Goal: Task Accomplishment & Management: Use online tool/utility

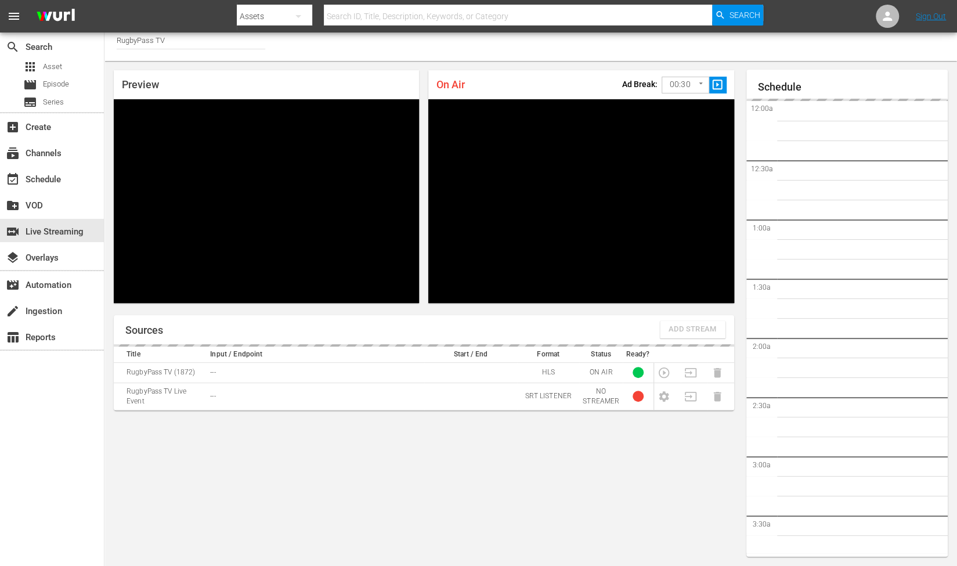
scroll to position [1172, 0]
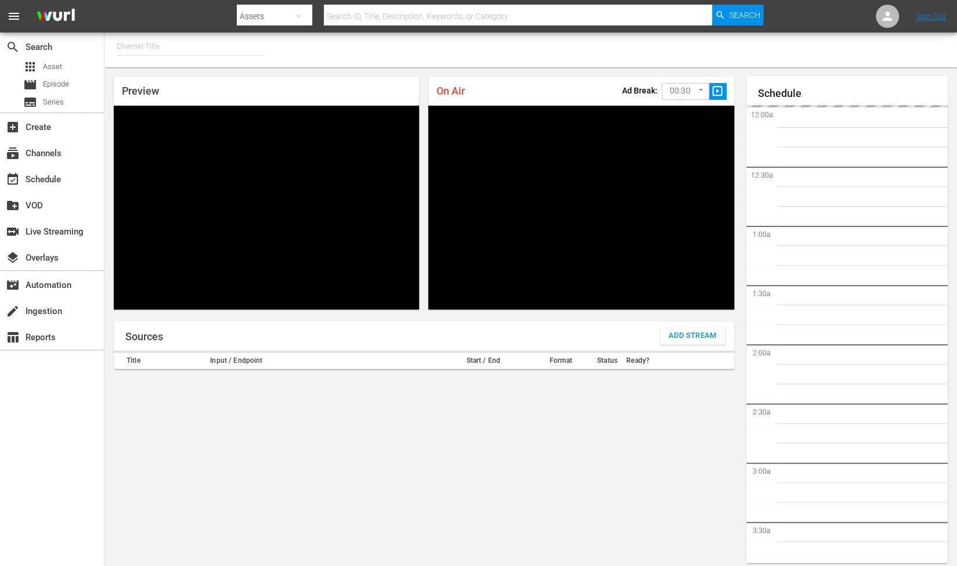
type input "RugbyPass TV (1872)"
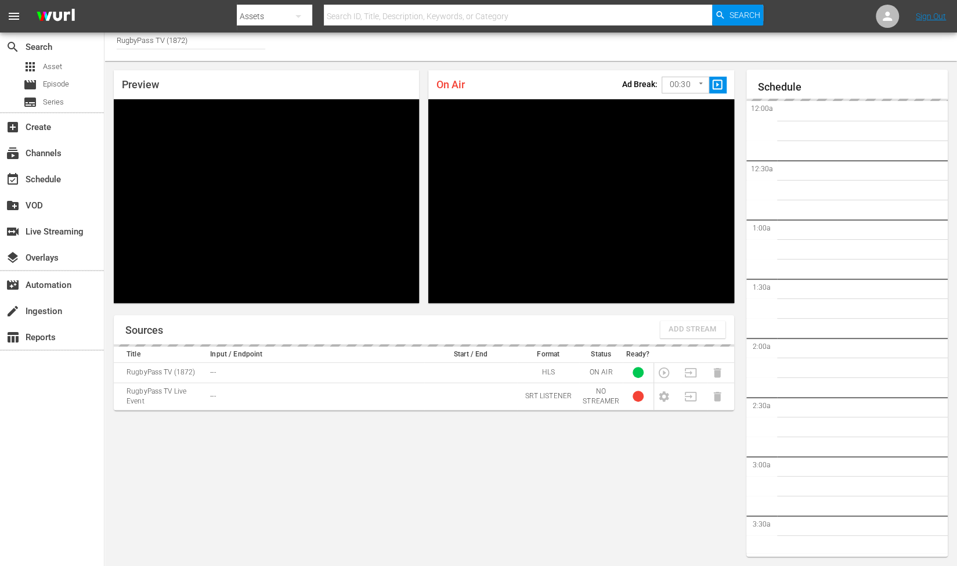
scroll to position [1172, 0]
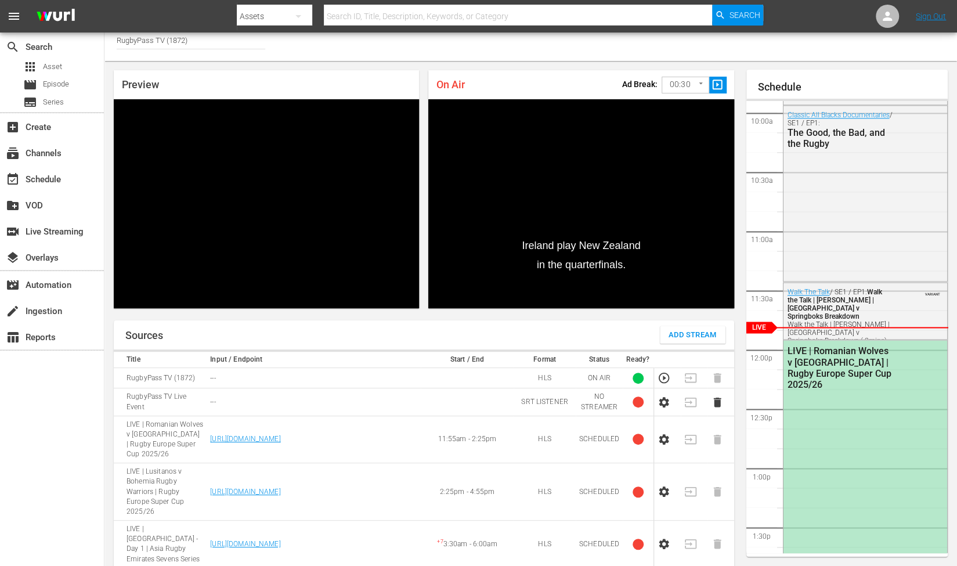
click at [666, 485] on icon "button" at bounding box center [663, 491] width 13 height 13
click at [663, 485] on icon "button" at bounding box center [663, 491] width 13 height 13
click at [661, 434] on icon "button" at bounding box center [664, 439] width 10 height 10
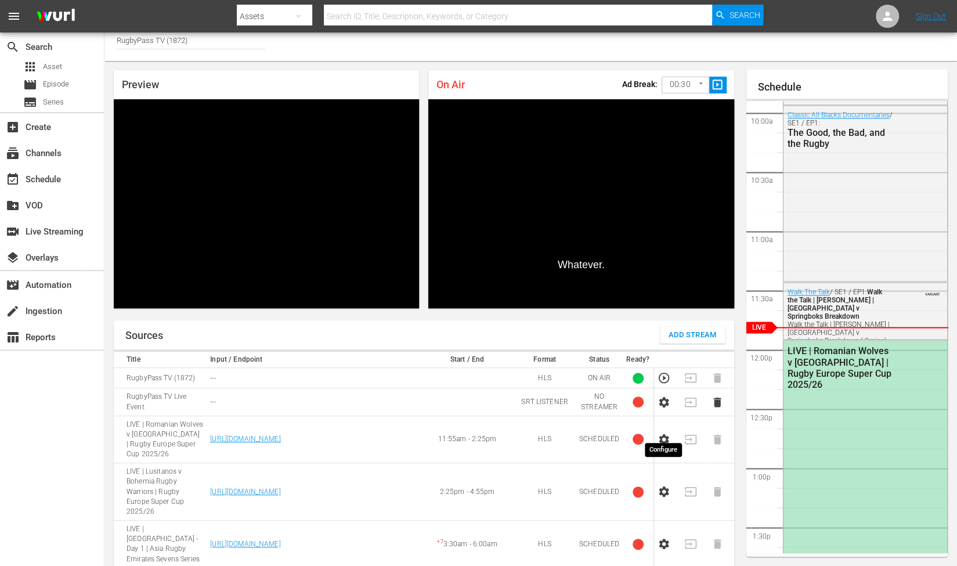
click at [661, 434] on icon "button" at bounding box center [664, 439] width 10 height 10
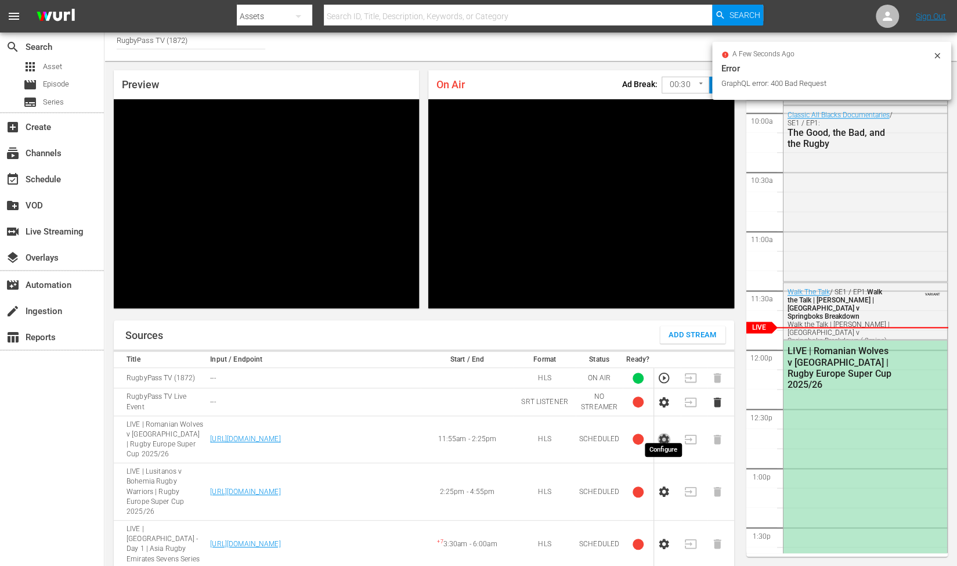
click at [661, 434] on icon "button" at bounding box center [664, 439] width 10 height 10
click at [662, 433] on icon "button" at bounding box center [663, 439] width 13 height 13
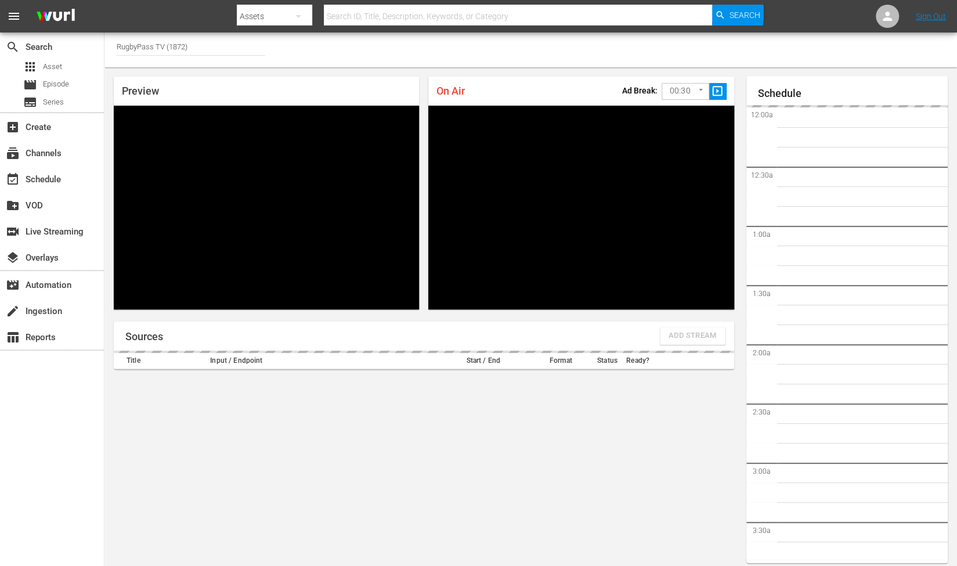
type input "RugbyPass TV (1872)"
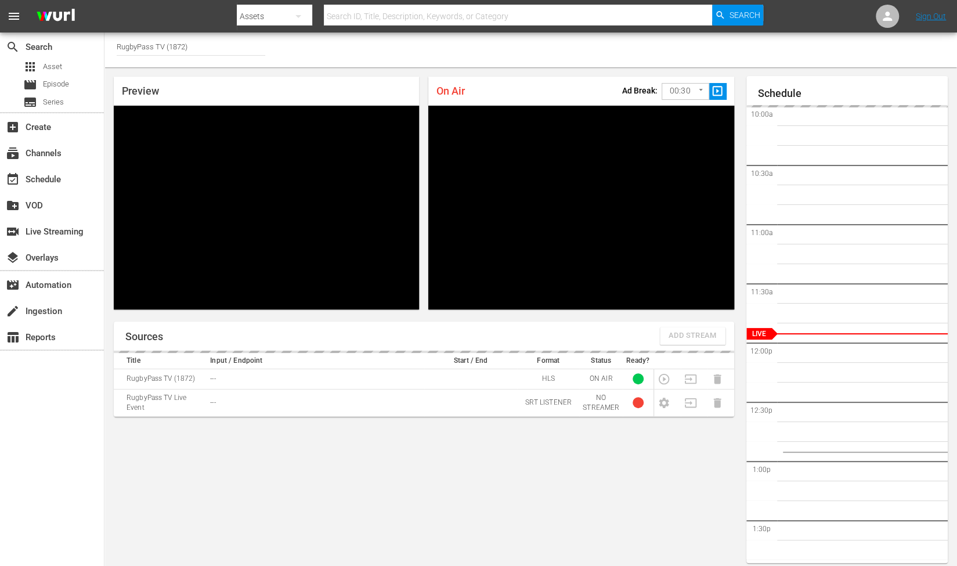
scroll to position [6, 0]
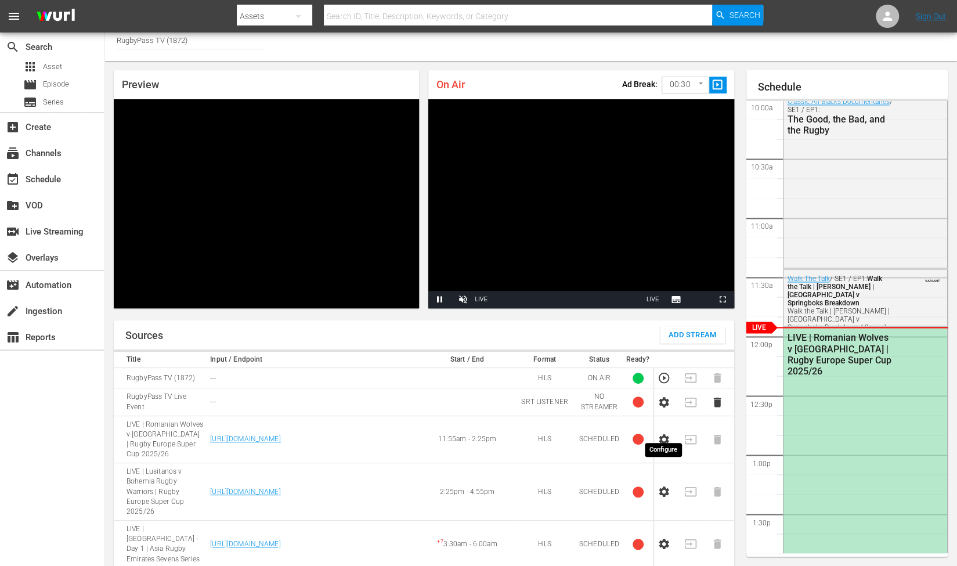
click at [663, 434] on icon "button" at bounding box center [664, 439] width 10 height 10
click at [659, 434] on icon "button" at bounding box center [664, 439] width 10 height 10
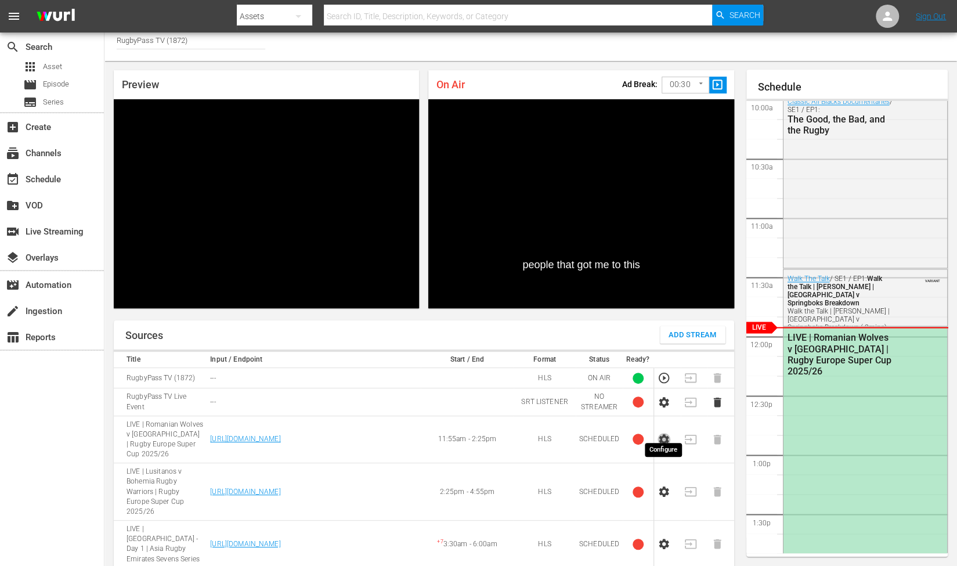
click at [664, 433] on icon "button" at bounding box center [663, 439] width 13 height 13
click at [660, 434] on icon "button" at bounding box center [664, 439] width 10 height 10
click at [664, 433] on icon "button" at bounding box center [663, 439] width 13 height 13
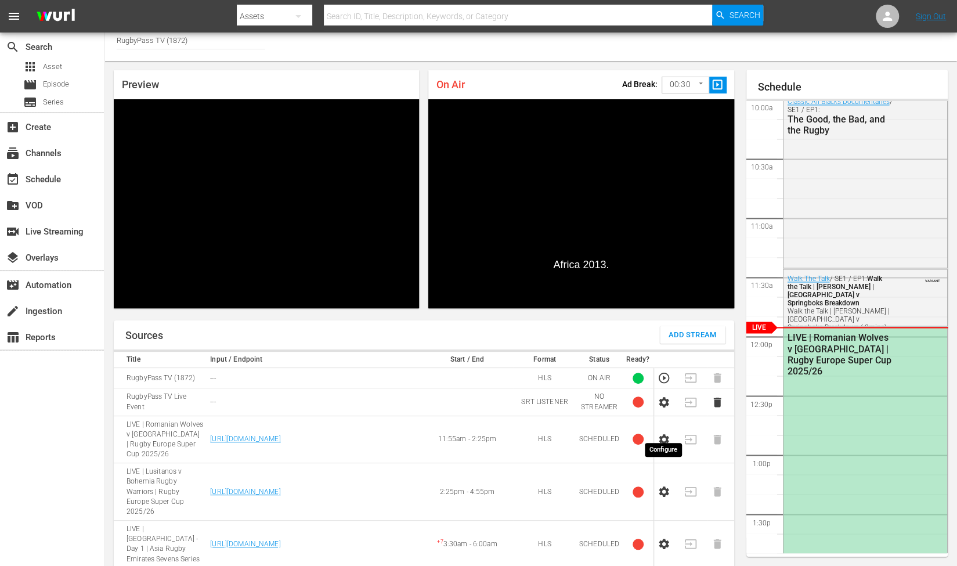
click at [665, 434] on icon "button" at bounding box center [664, 439] width 10 height 10
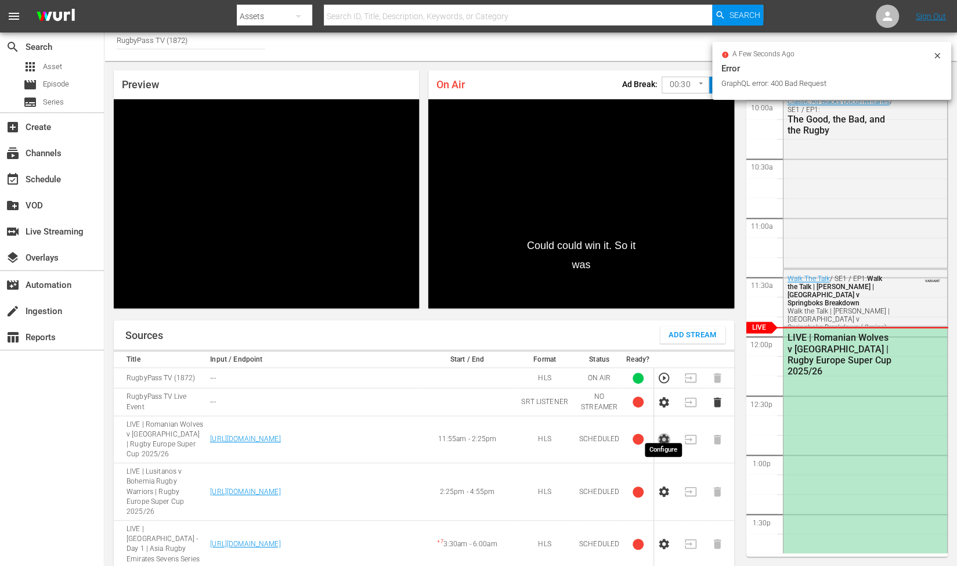
click at [665, 434] on icon "button" at bounding box center [664, 439] width 10 height 10
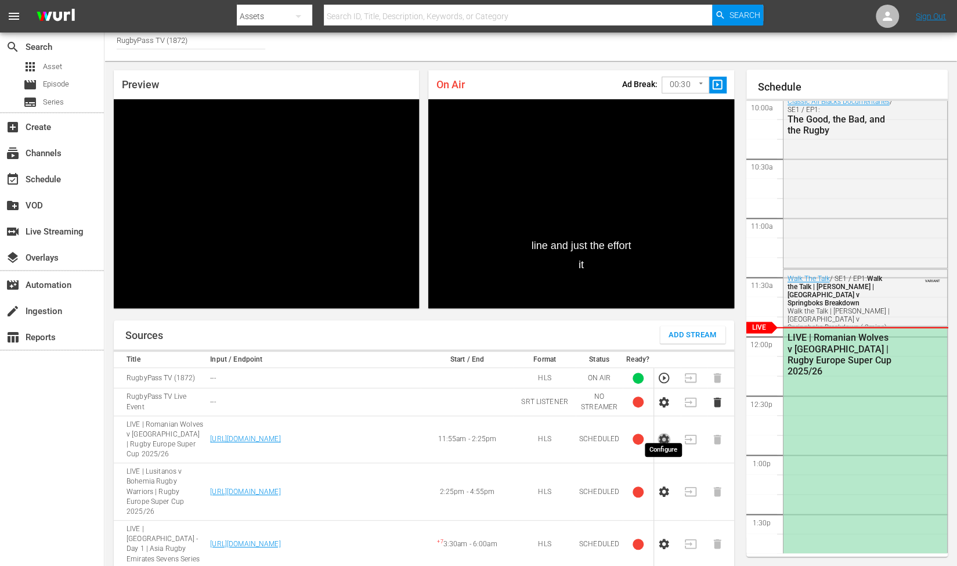
click at [660, 434] on icon "button" at bounding box center [664, 439] width 10 height 10
click at [664, 433] on icon "button" at bounding box center [663, 439] width 13 height 13
click at [665, 434] on icon "button" at bounding box center [664, 439] width 10 height 10
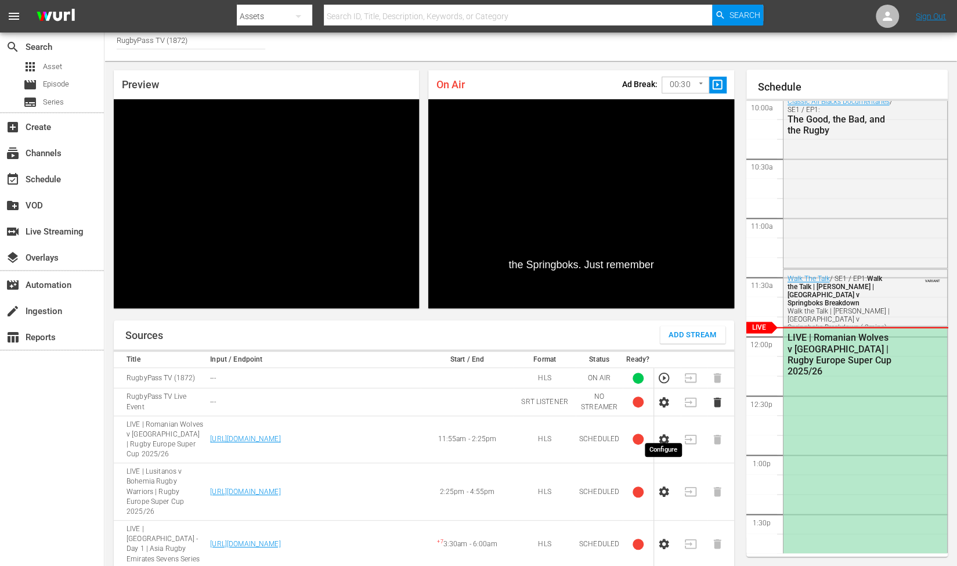
click at [665, 434] on icon "button" at bounding box center [664, 439] width 10 height 10
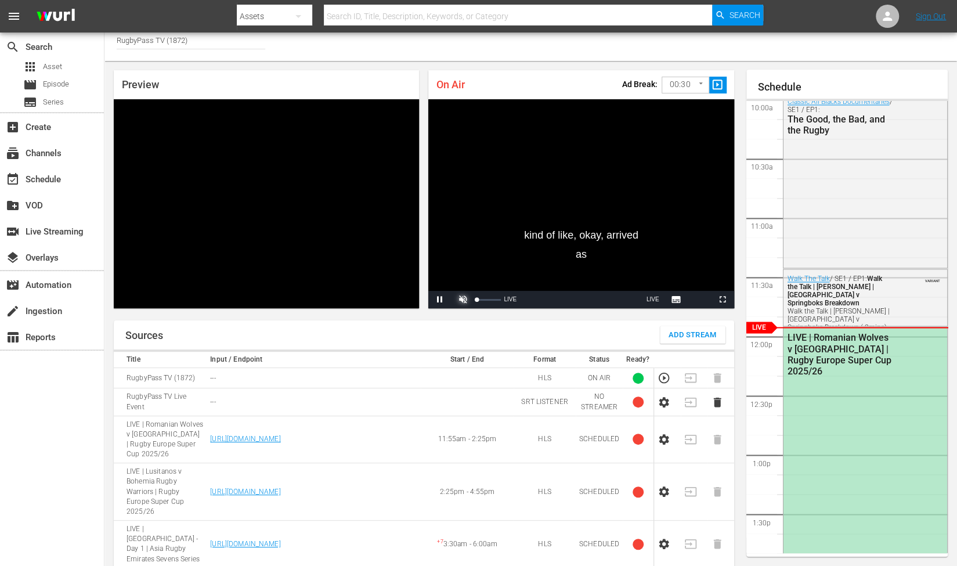
click at [463, 299] on span "Video Player" at bounding box center [463, 299] width 0 height 0
click at [659, 433] on icon "button" at bounding box center [663, 439] width 13 height 13
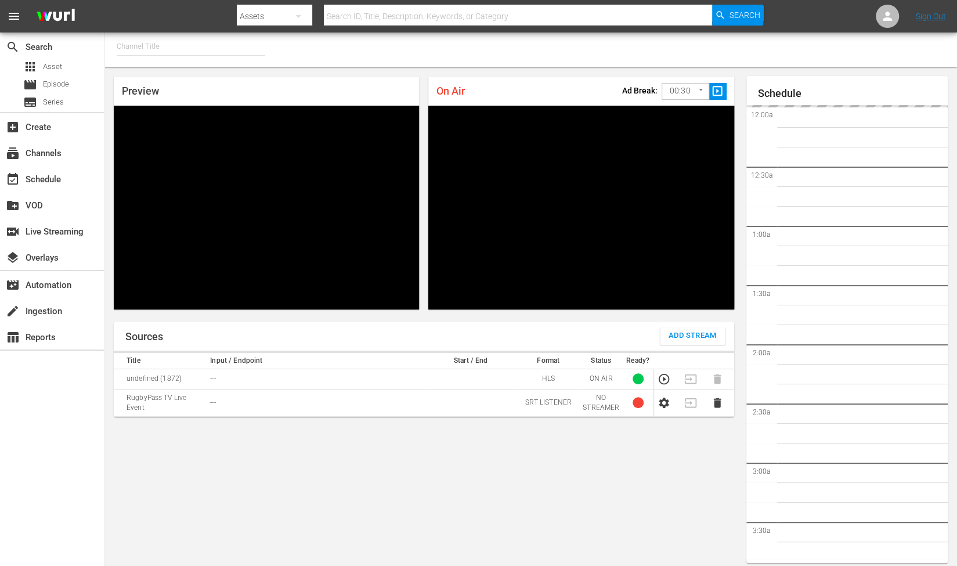
type input "RugbyPass TV (1872)"
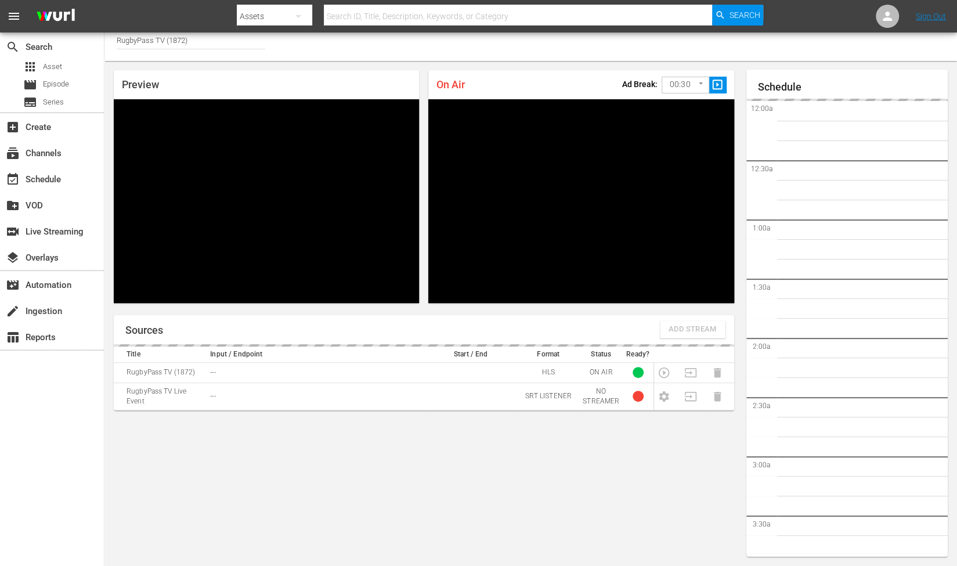
scroll to position [1193, 0]
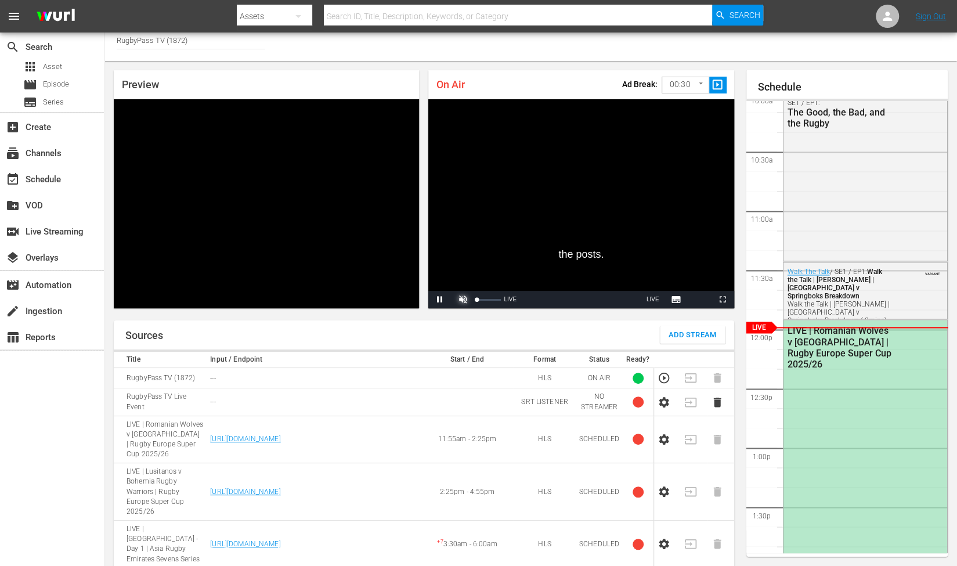
click at [463, 299] on span "Video Player" at bounding box center [463, 299] width 0 height 0
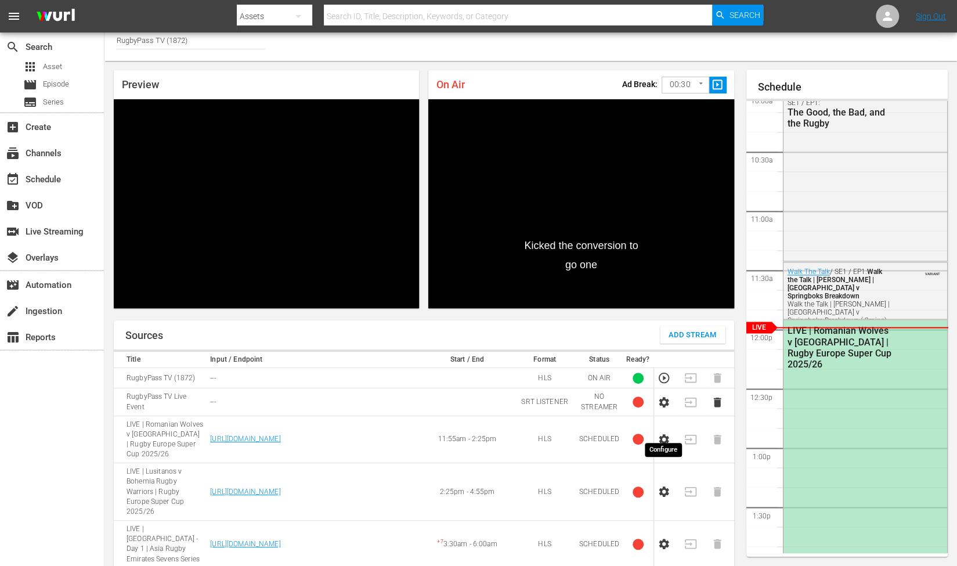
click at [666, 434] on icon "button" at bounding box center [664, 439] width 10 height 10
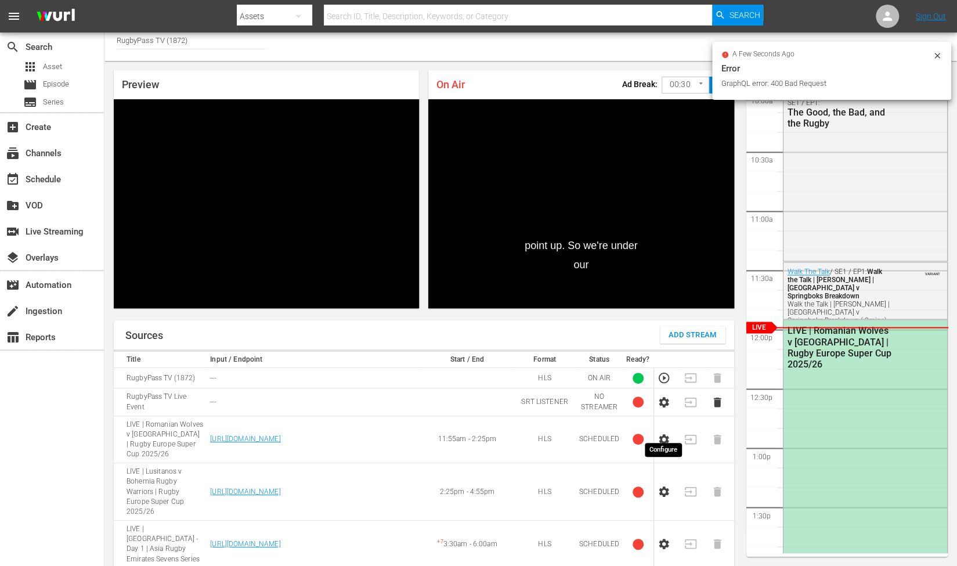
click at [666, 434] on icon "button" at bounding box center [664, 439] width 10 height 10
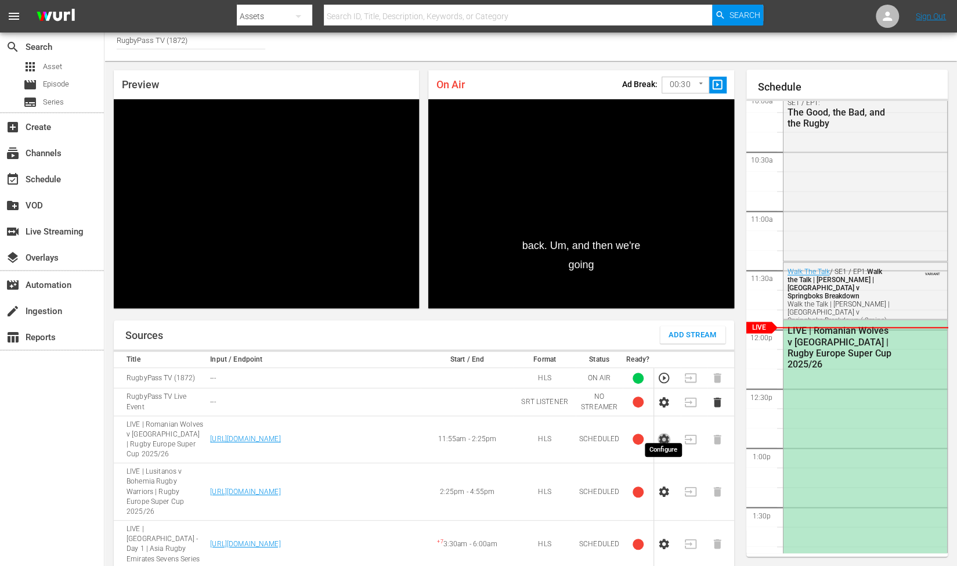
click at [662, 434] on icon "button" at bounding box center [664, 439] width 10 height 10
click at [667, 434] on icon "button" at bounding box center [664, 439] width 10 height 10
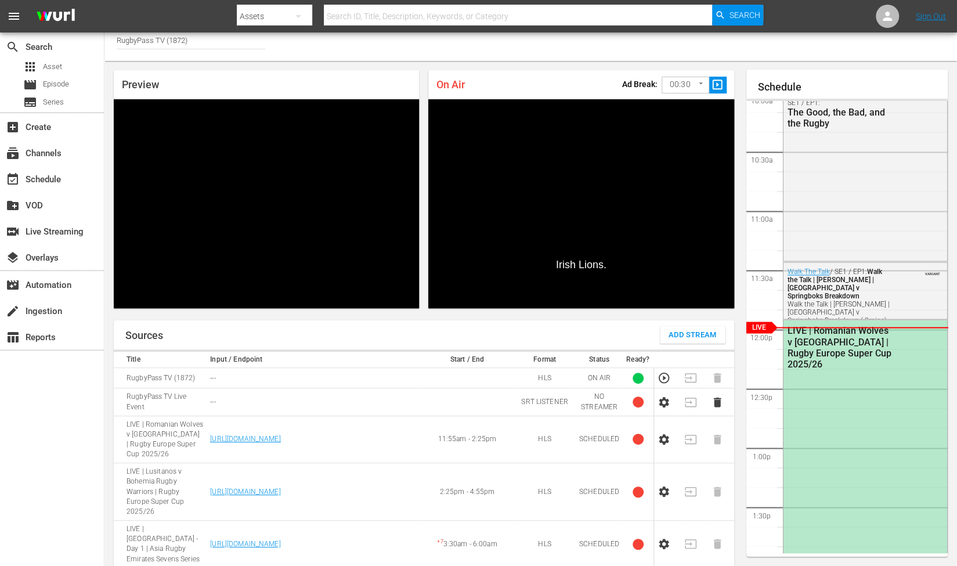
click at [666, 434] on icon "button" at bounding box center [664, 439] width 10 height 10
click at [665, 434] on icon "button" at bounding box center [664, 439] width 10 height 10
click at [663, 434] on icon "button" at bounding box center [664, 439] width 10 height 10
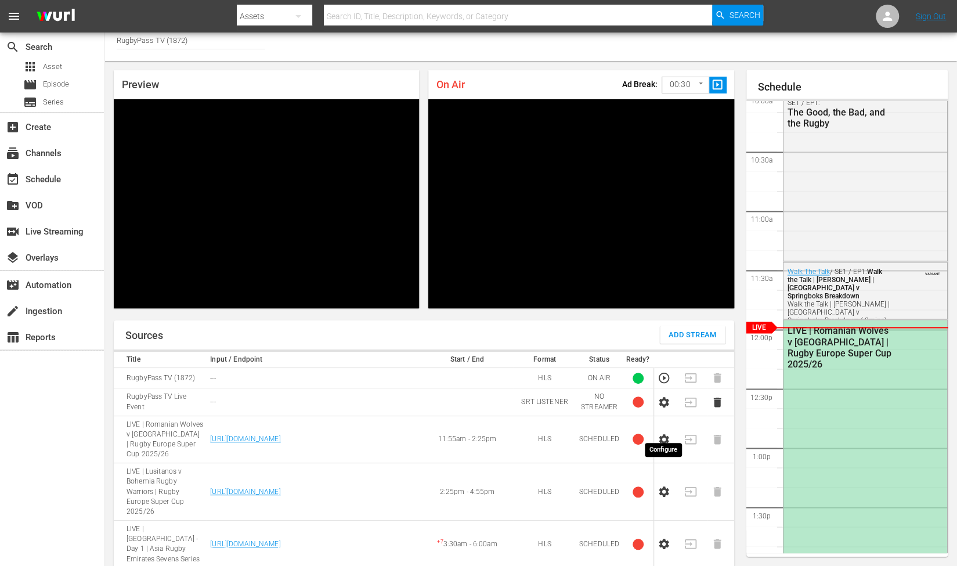
click at [663, 434] on icon "button" at bounding box center [664, 439] width 10 height 10
click at [662, 434] on icon "button" at bounding box center [664, 439] width 10 height 10
click at [663, 434] on icon "button" at bounding box center [664, 439] width 10 height 10
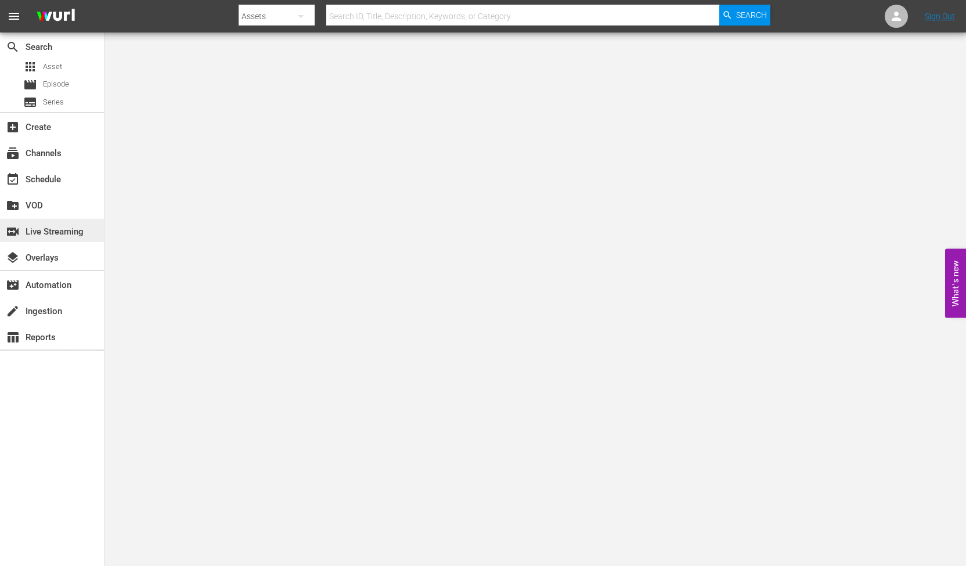
click at [64, 231] on div "switch_video Live Streaming" at bounding box center [32, 230] width 65 height 10
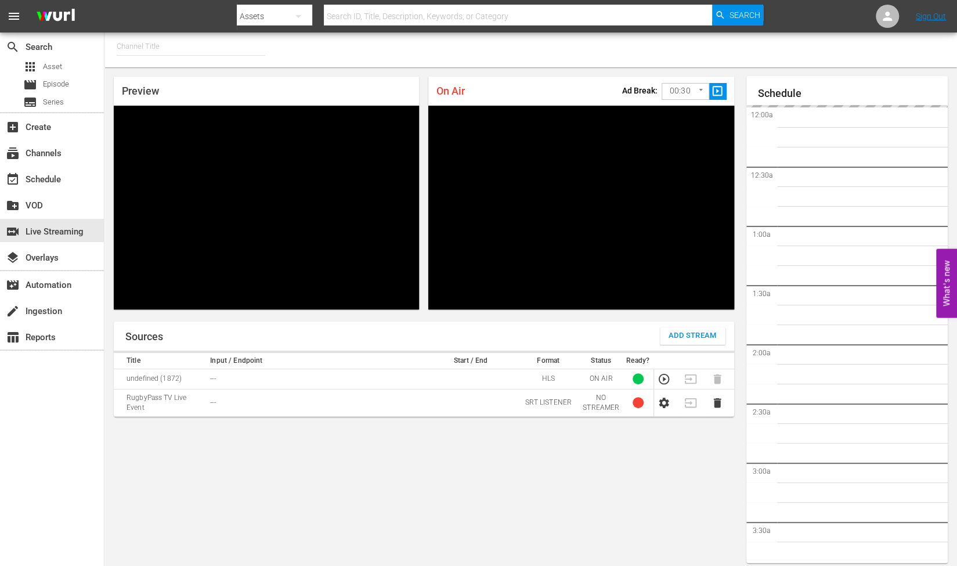
type input "RugbyPass TV (1872)"
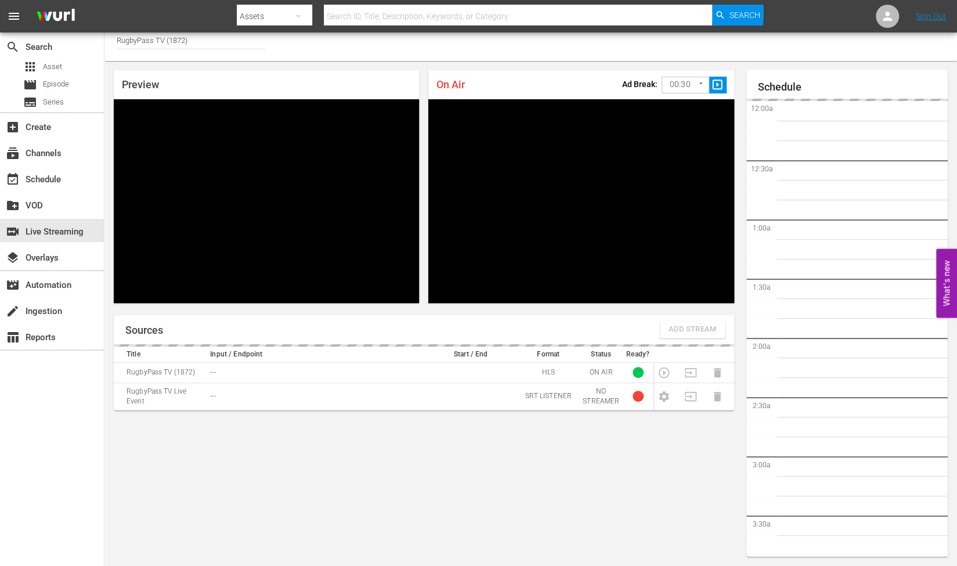
scroll to position [1223, 0]
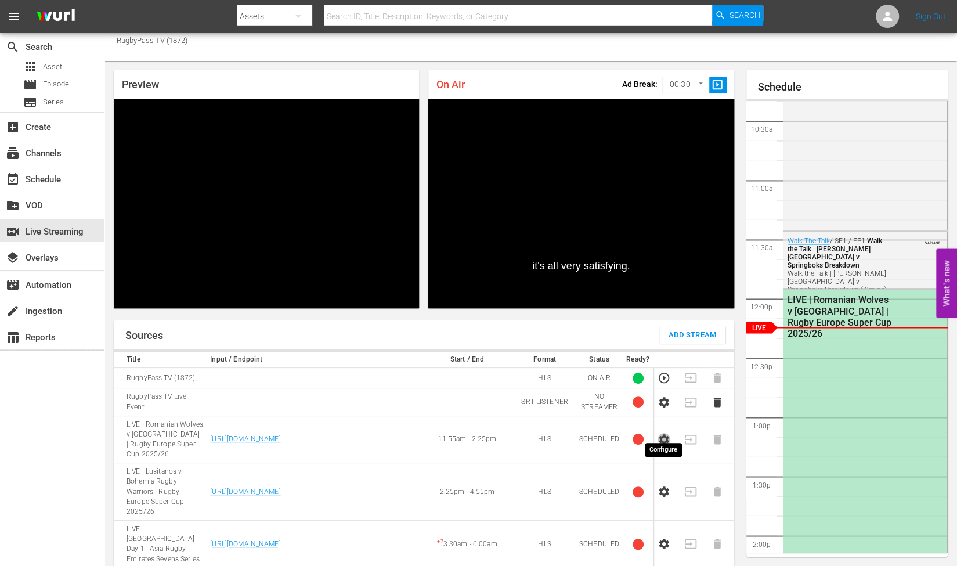
click at [669, 433] on icon "button" at bounding box center [663, 439] width 13 height 13
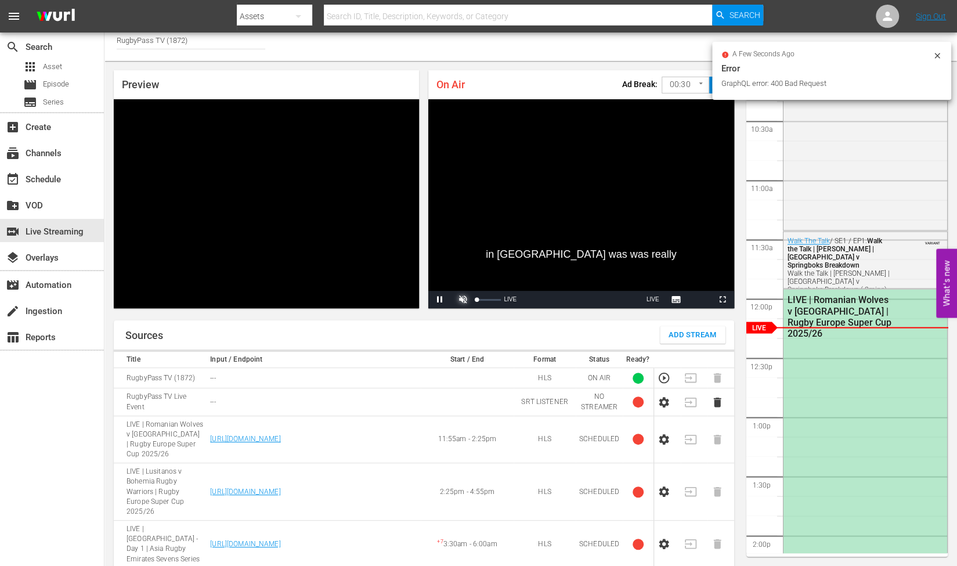
click at [463, 299] on span "Video Player" at bounding box center [463, 299] width 0 height 0
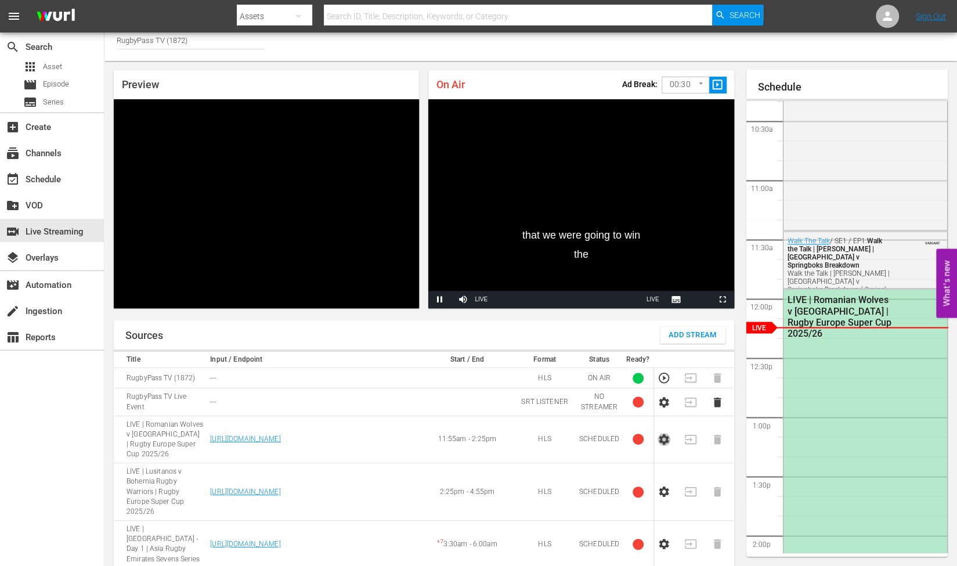
click at [665, 433] on icon "button" at bounding box center [663, 439] width 13 height 13
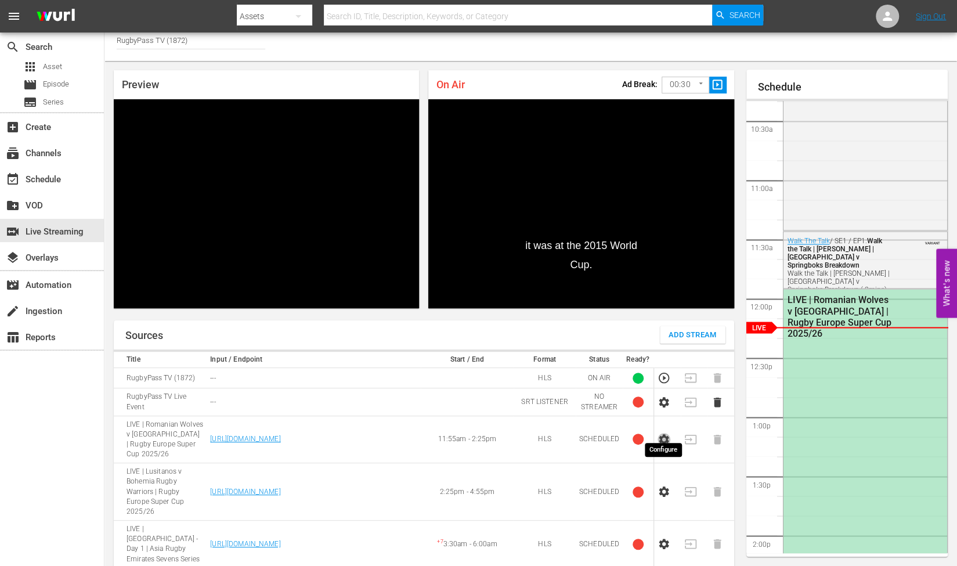
click at [664, 434] on icon "button" at bounding box center [664, 439] width 10 height 10
click at [673, 423] on td at bounding box center [667, 439] width 27 height 48
click at [662, 434] on icon "button" at bounding box center [664, 439] width 10 height 10
click at [659, 433] on icon "button" at bounding box center [663, 439] width 13 height 13
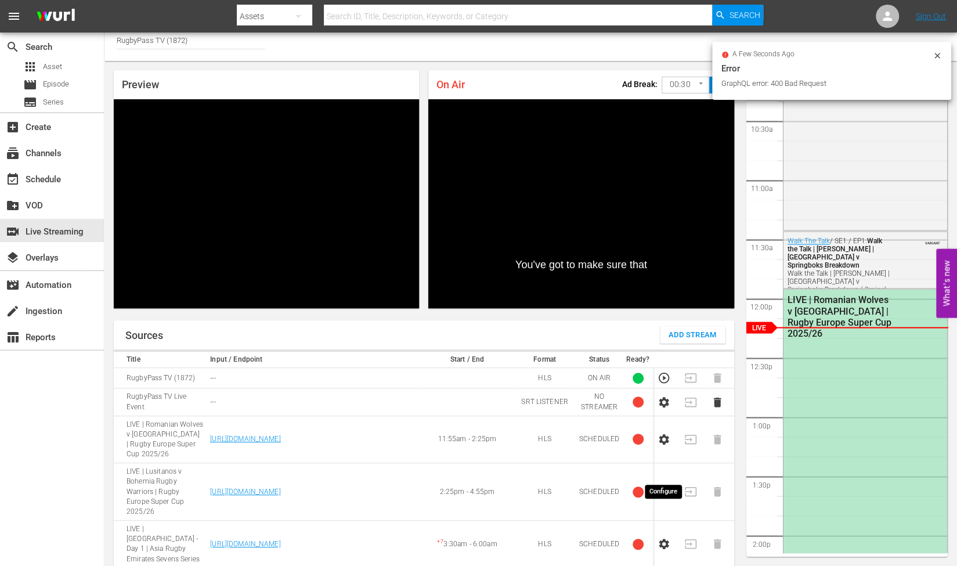
click at [664, 486] on icon "button" at bounding box center [664, 491] width 10 height 10
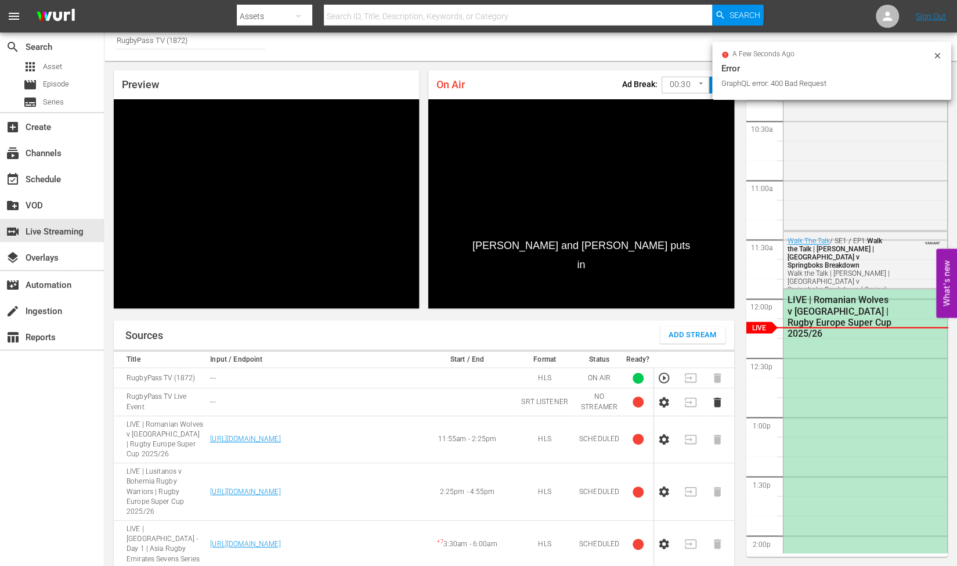
click at [662, 434] on icon "button" at bounding box center [664, 439] width 10 height 10
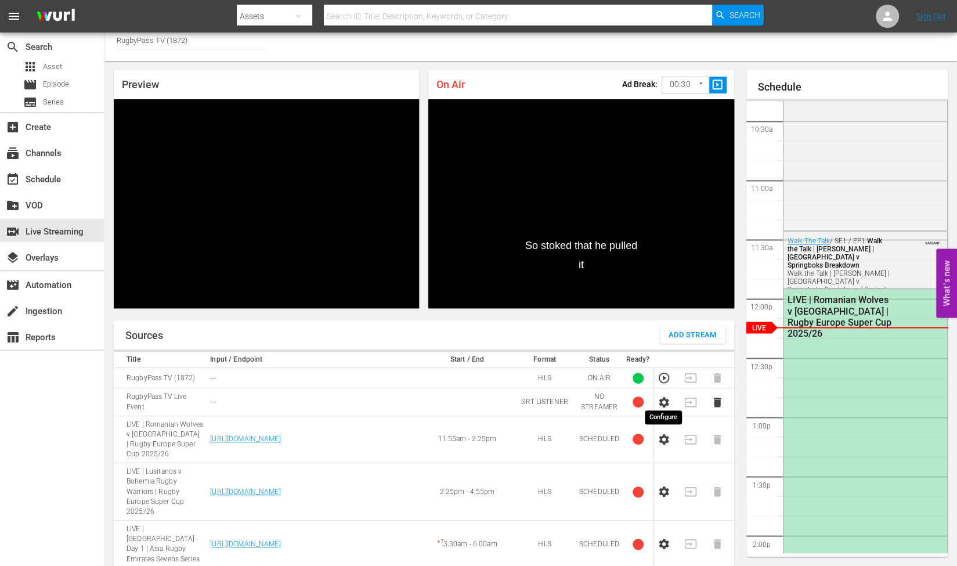
click at [667, 397] on icon "button" at bounding box center [664, 402] width 10 height 10
click at [666, 400] on icon "button" at bounding box center [663, 402] width 13 height 13
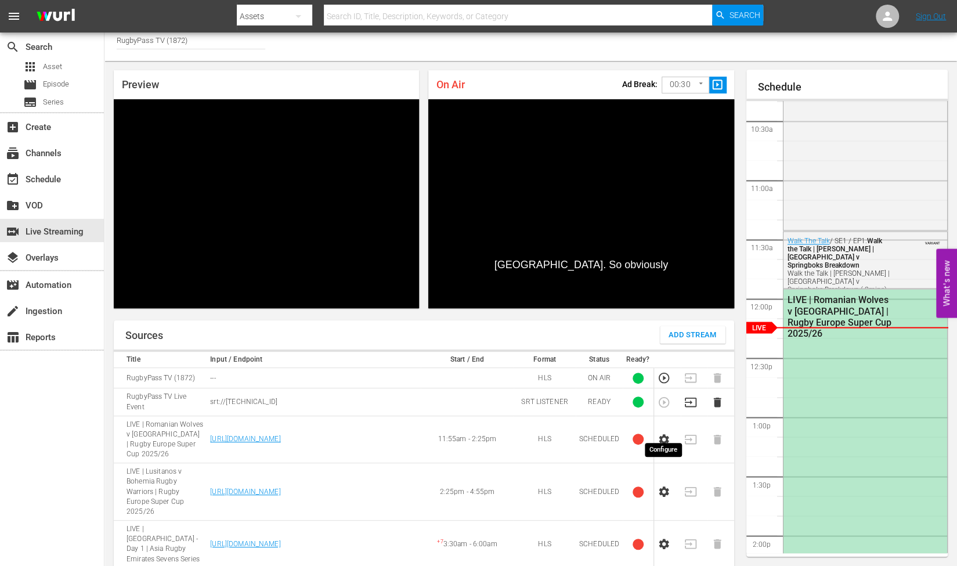
click at [660, 434] on icon "button" at bounding box center [664, 439] width 10 height 10
click at [660, 433] on icon "button" at bounding box center [663, 439] width 13 height 13
click at [664, 434] on icon "button" at bounding box center [664, 439] width 10 height 10
click at [666, 434] on icon "button" at bounding box center [664, 439] width 10 height 10
click at [662, 434] on icon "button" at bounding box center [664, 439] width 10 height 10
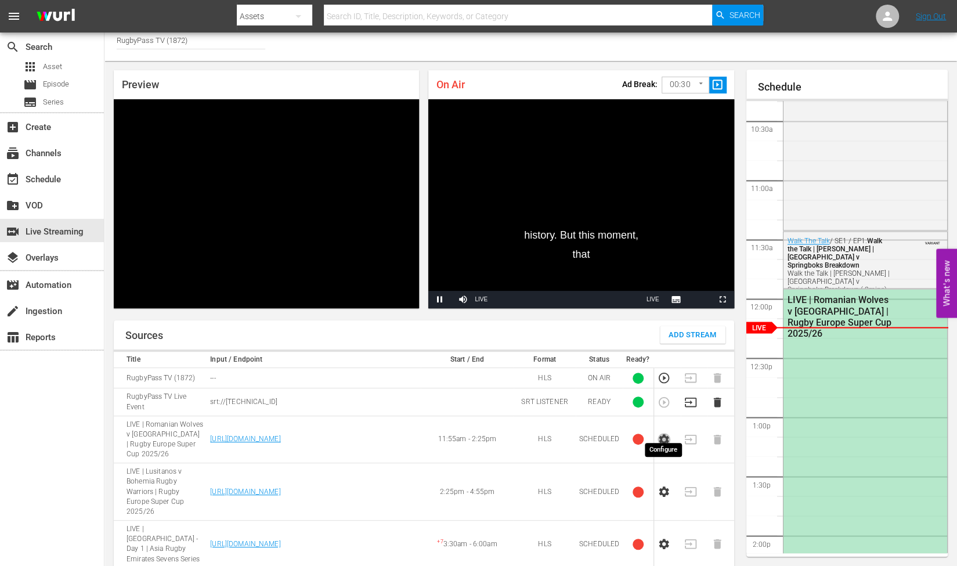
click at [664, 433] on icon "button" at bounding box center [663, 439] width 13 height 13
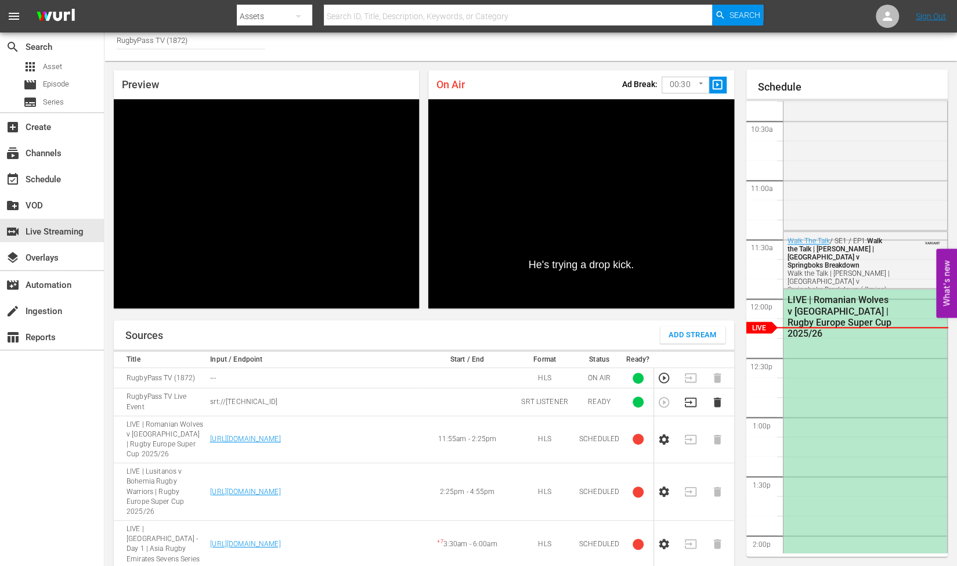
click at [661, 434] on icon "button" at bounding box center [664, 439] width 10 height 10
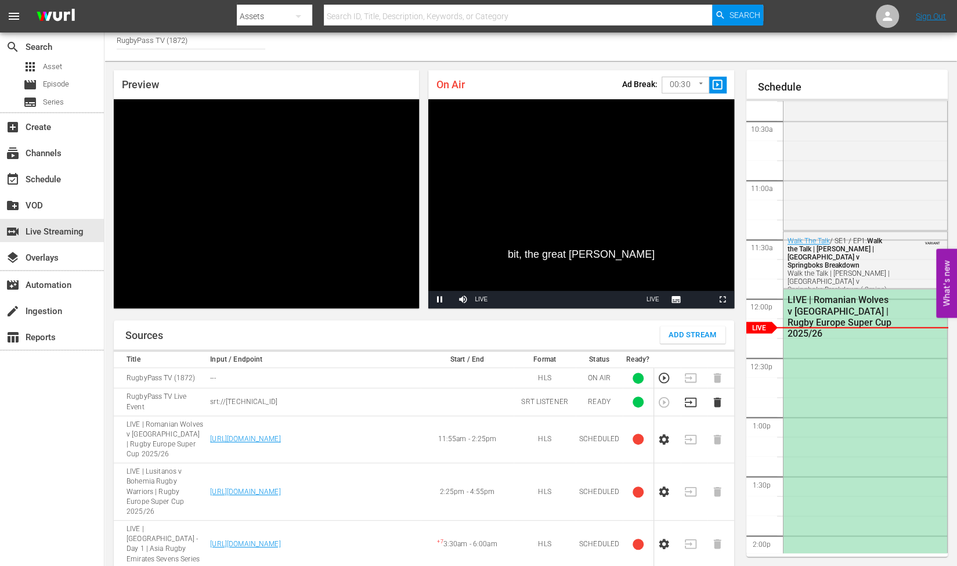
click at [663, 433] on icon "button" at bounding box center [663, 439] width 13 height 13
click at [660, 433] on icon "button" at bounding box center [663, 439] width 13 height 13
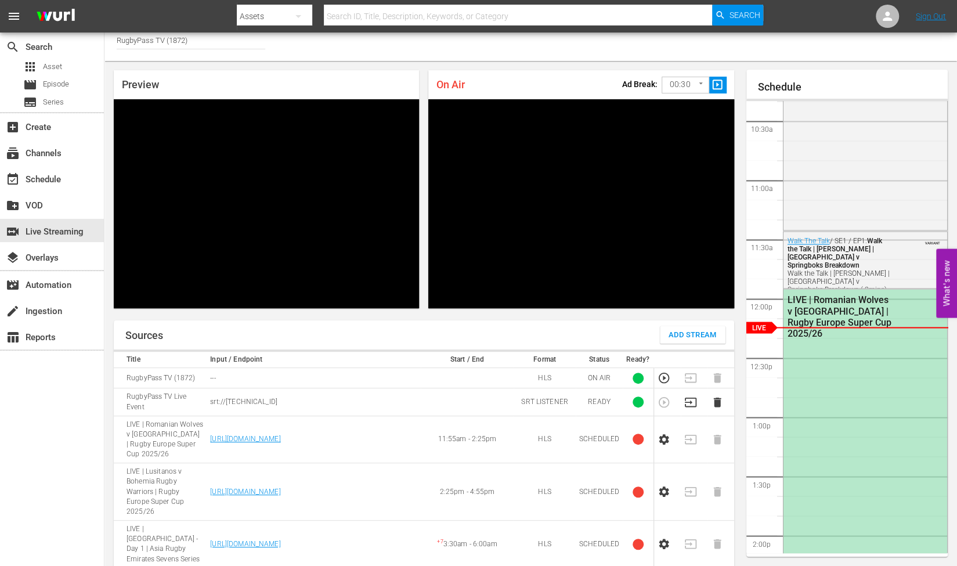
click at [665, 433] on icon "button" at bounding box center [663, 439] width 13 height 13
click at [664, 433] on icon "button" at bounding box center [663, 439] width 13 height 13
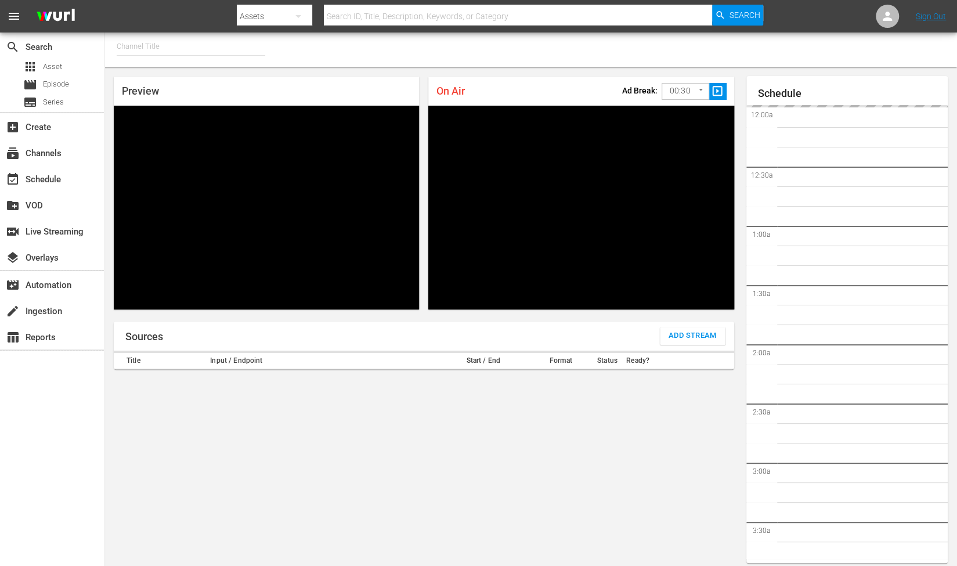
type input "RugbyPass TV (1872)"
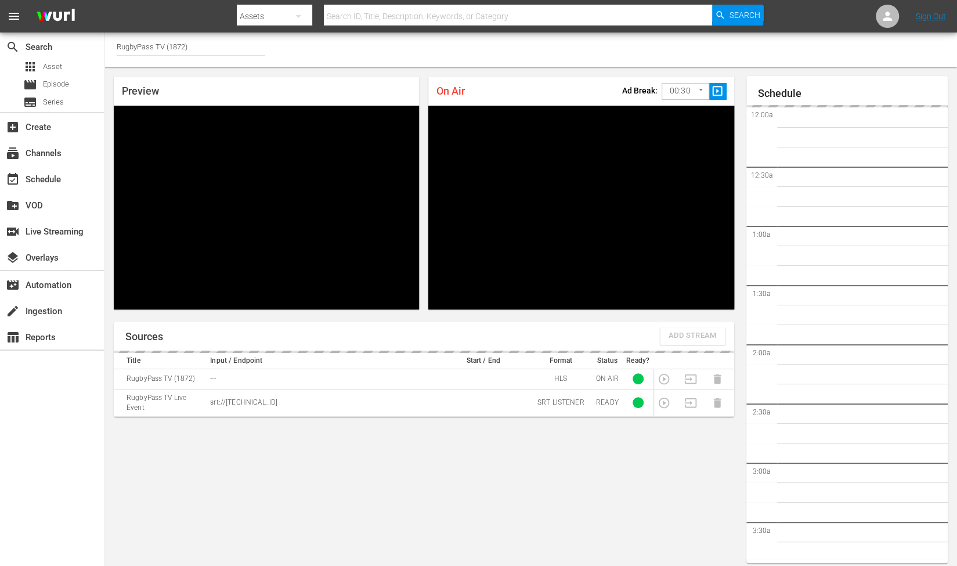
scroll to position [6, 0]
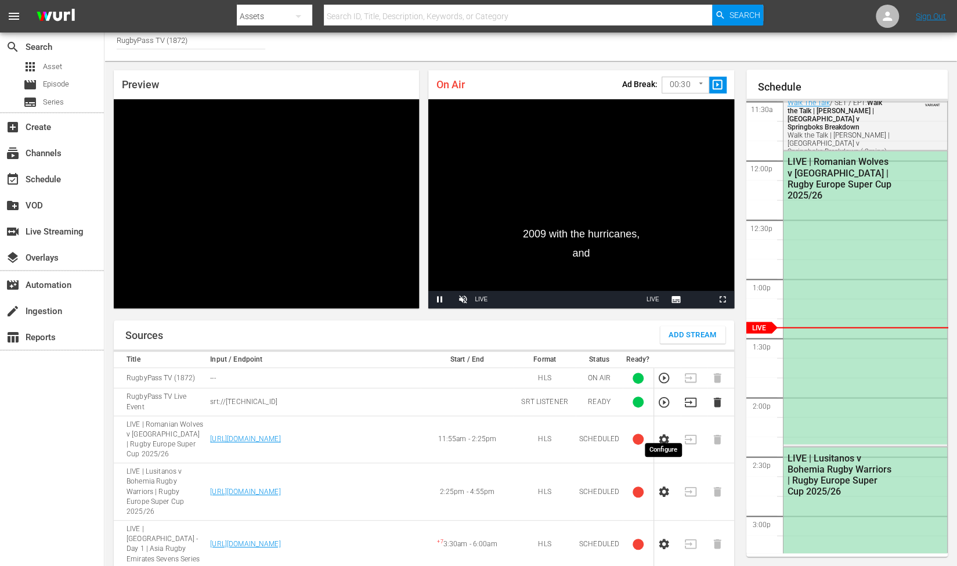
drag, startPoint x: 659, startPoint y: 427, endPoint x: 594, endPoint y: 439, distance: 66.7
click at [660, 433] on icon "button" at bounding box center [663, 439] width 13 height 13
click at [463, 299] on span "Video Player" at bounding box center [463, 299] width 0 height 0
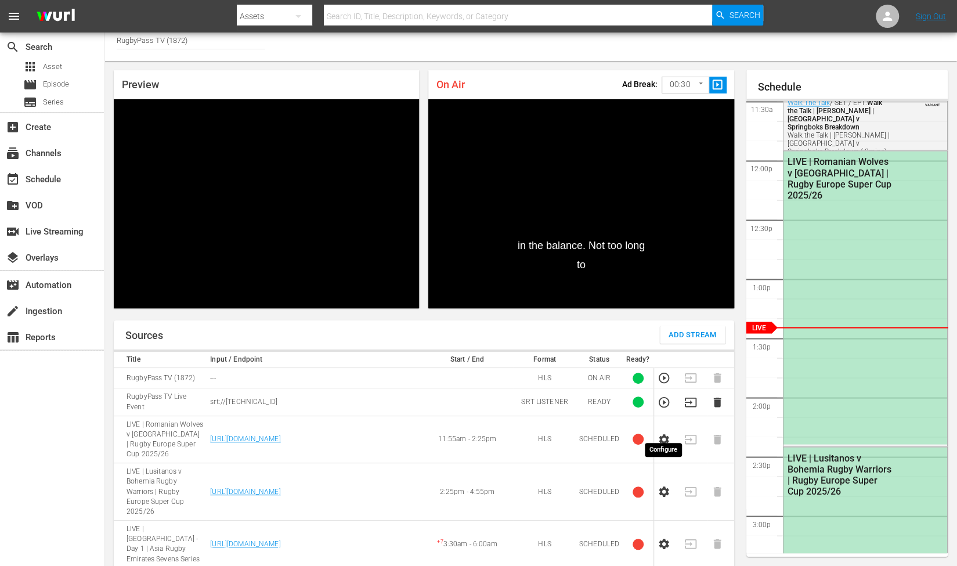
drag, startPoint x: 670, startPoint y: 425, endPoint x: 638, endPoint y: 421, distance: 31.7
click at [670, 433] on icon "button" at bounding box center [663, 439] width 13 height 13
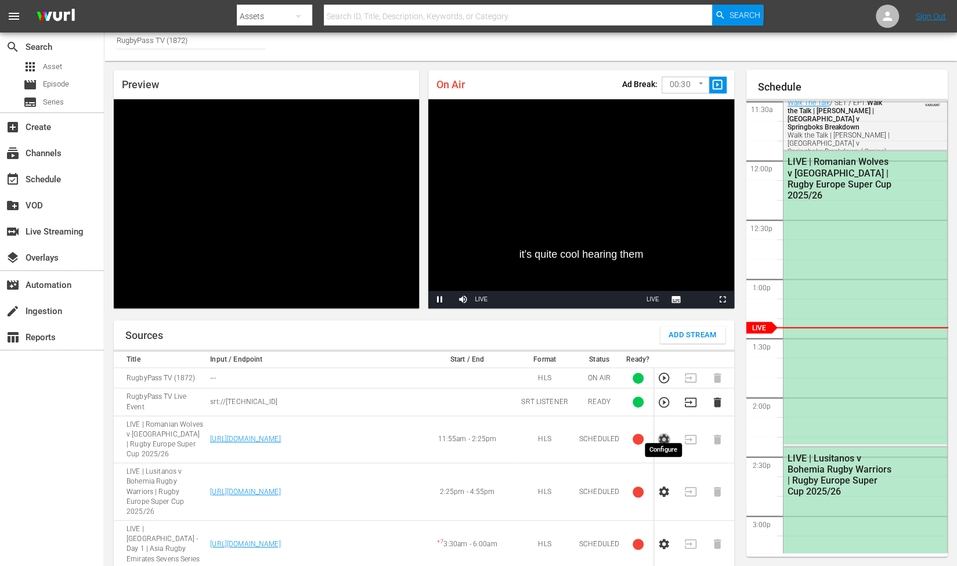
click at [660, 434] on icon "button" at bounding box center [664, 439] width 10 height 10
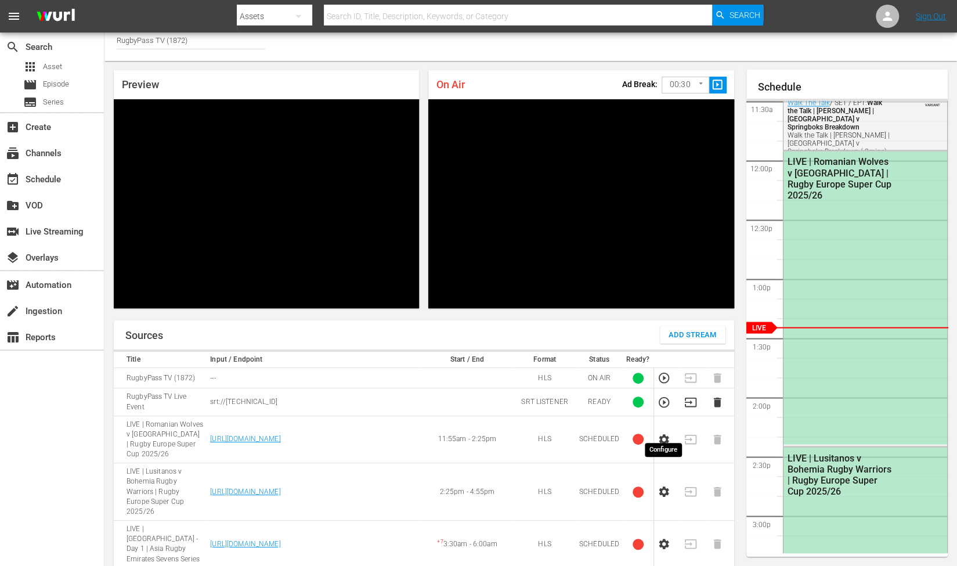
click at [660, 433] on icon "button" at bounding box center [663, 439] width 13 height 13
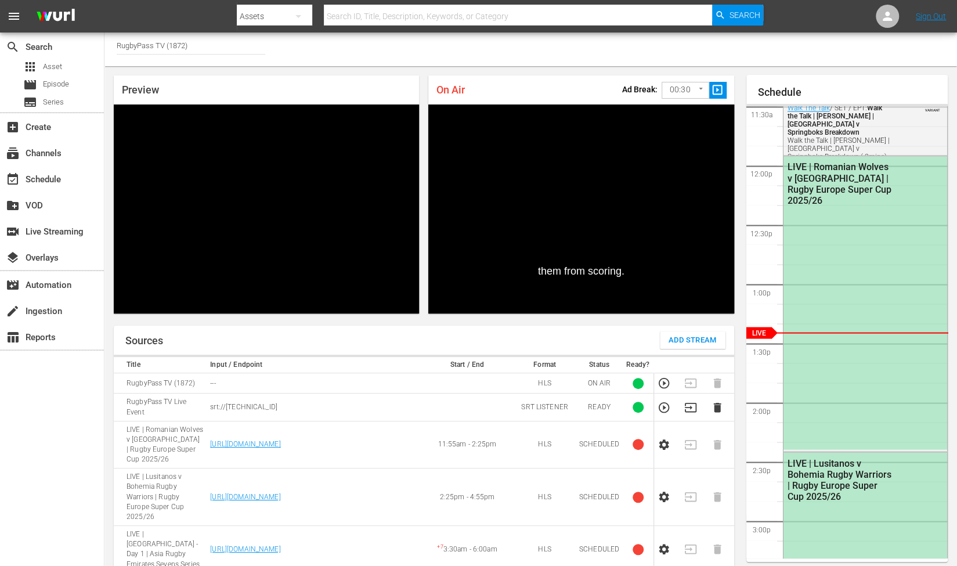
scroll to position [0, 0]
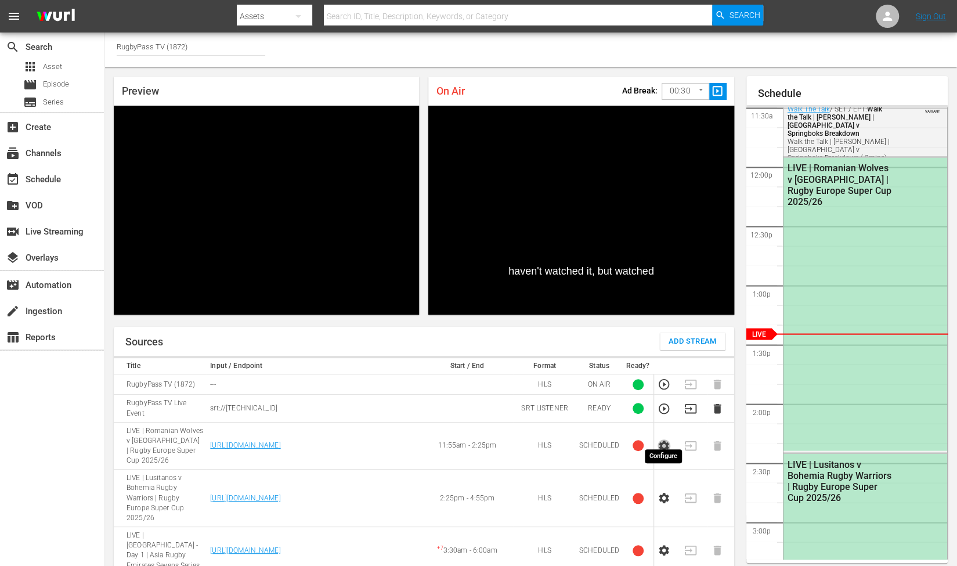
click at [662, 439] on icon "button" at bounding box center [663, 445] width 13 height 13
drag, startPoint x: 125, startPoint y: 423, endPoint x: 192, endPoint y: 450, distance: 71.3
click at [192, 450] on td "LIVE | Romanian Wolves v [GEOGRAPHIC_DATA] | Rugby Europe Super Cup 2025/26" at bounding box center [160, 446] width 93 height 48
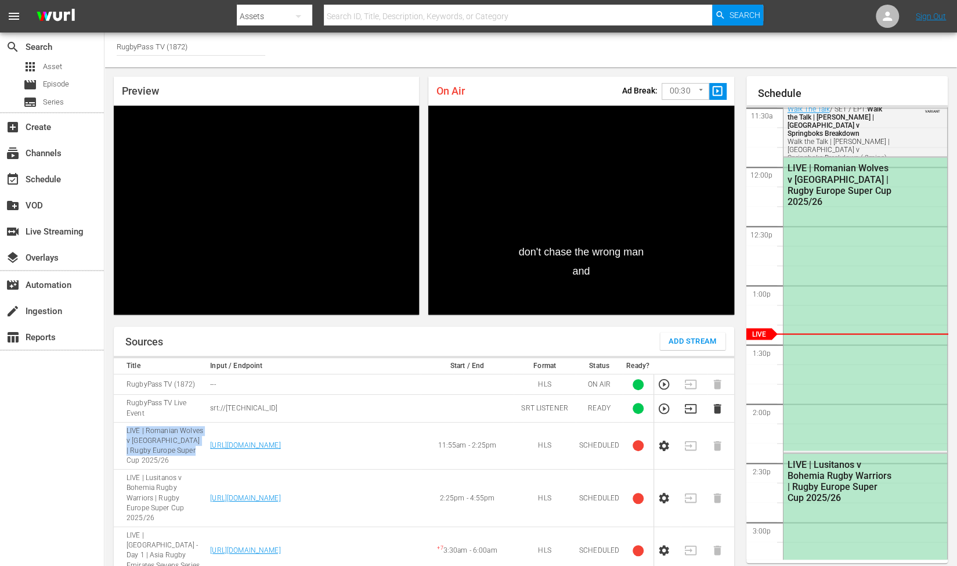
copy td "LIVE | Romanian Wolves v [GEOGRAPHIC_DATA] | Rugby Europe Super Cup 2025/26"
click at [348, 386] on td "---" at bounding box center [314, 384] width 214 height 20
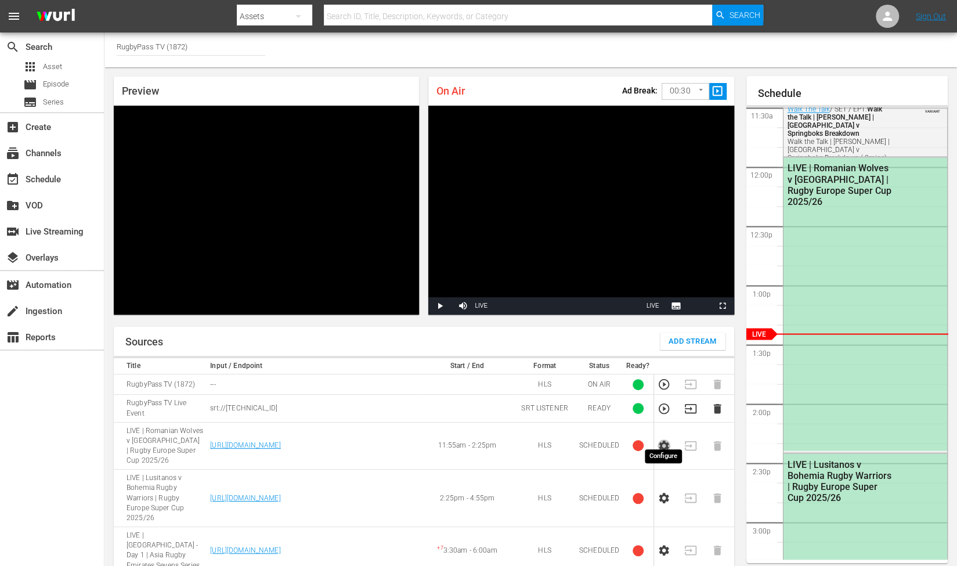
click at [662, 440] on icon "button" at bounding box center [664, 445] width 10 height 10
click at [662, 492] on icon "button" at bounding box center [663, 498] width 13 height 13
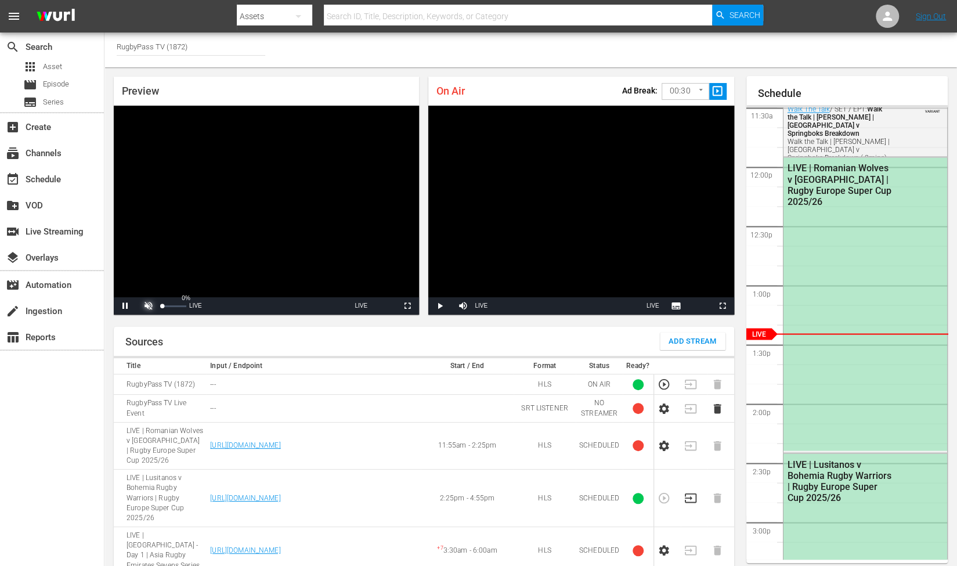
drag, startPoint x: 146, startPoint y: 299, endPoint x: 158, endPoint y: 304, distance: 13.0
click at [149, 306] on span "Video Player" at bounding box center [149, 306] width 0 height 0
click at [440, 306] on span "Video Player" at bounding box center [440, 306] width 0 height 0
click at [463, 306] on span "Video Player" at bounding box center [463, 306] width 0 height 0
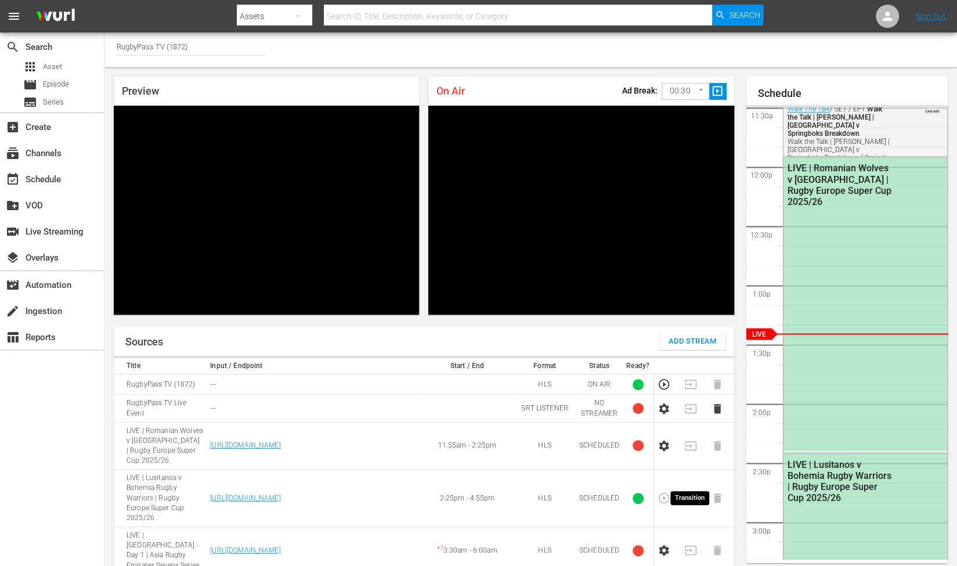
click at [691, 492] on icon "button" at bounding box center [690, 498] width 13 height 13
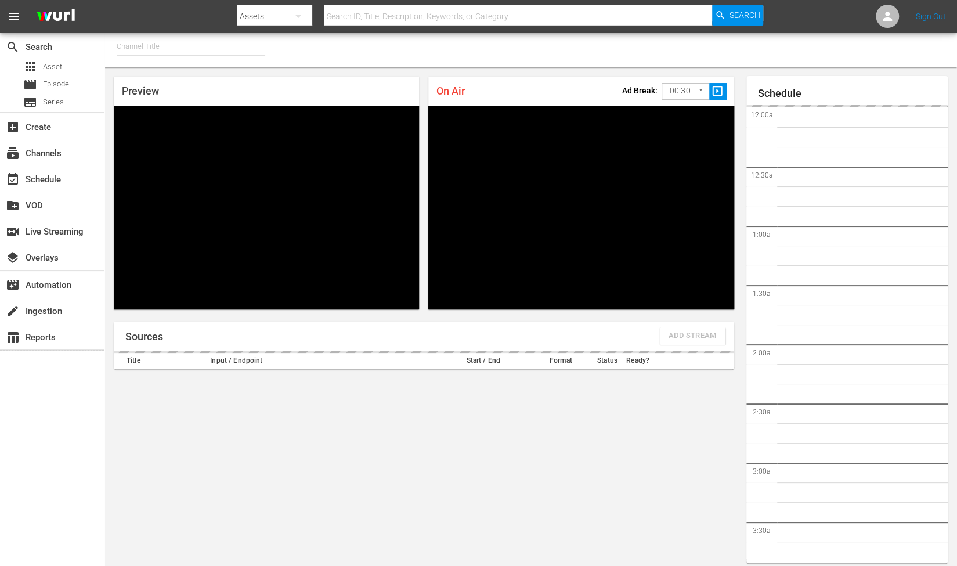
type input "RugbyPass TV (1872)"
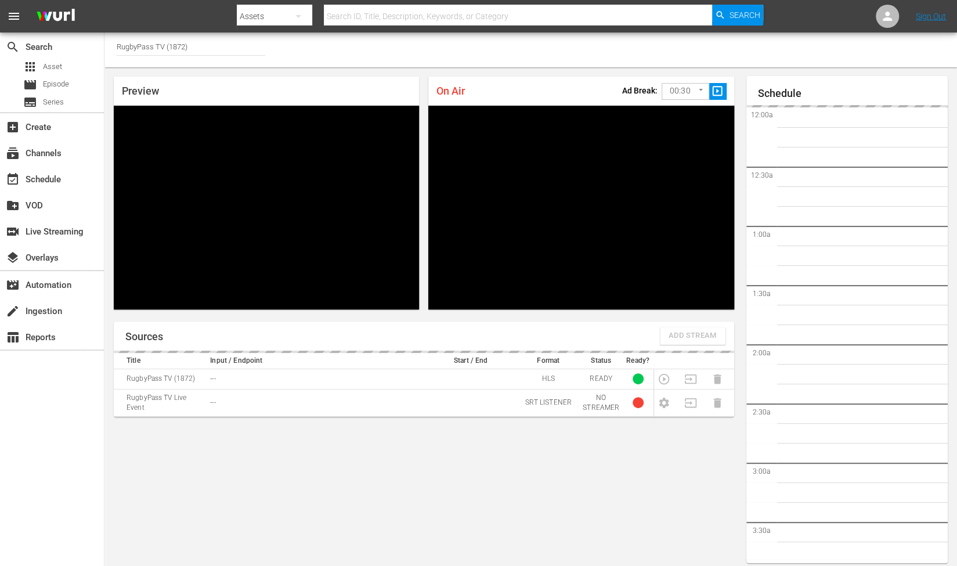
scroll to position [1476, 0]
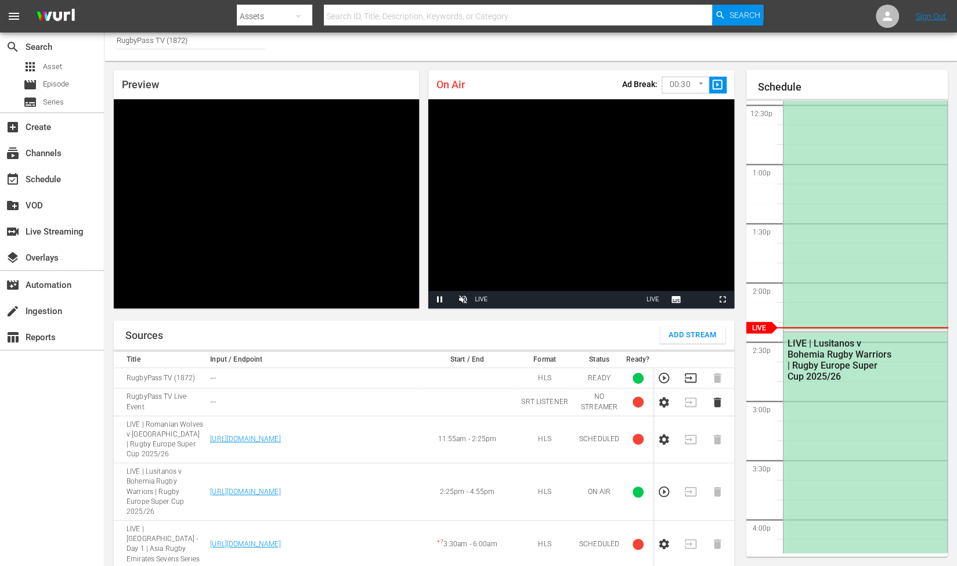
click at [665, 485] on icon "button" at bounding box center [663, 491] width 13 height 13
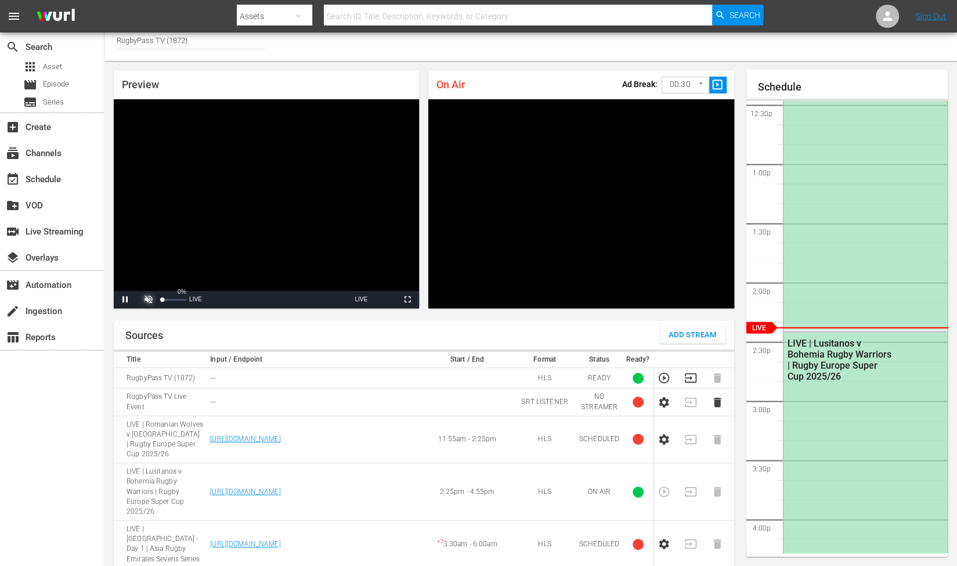
click at [149, 299] on span "Video Player" at bounding box center [149, 299] width 0 height 0
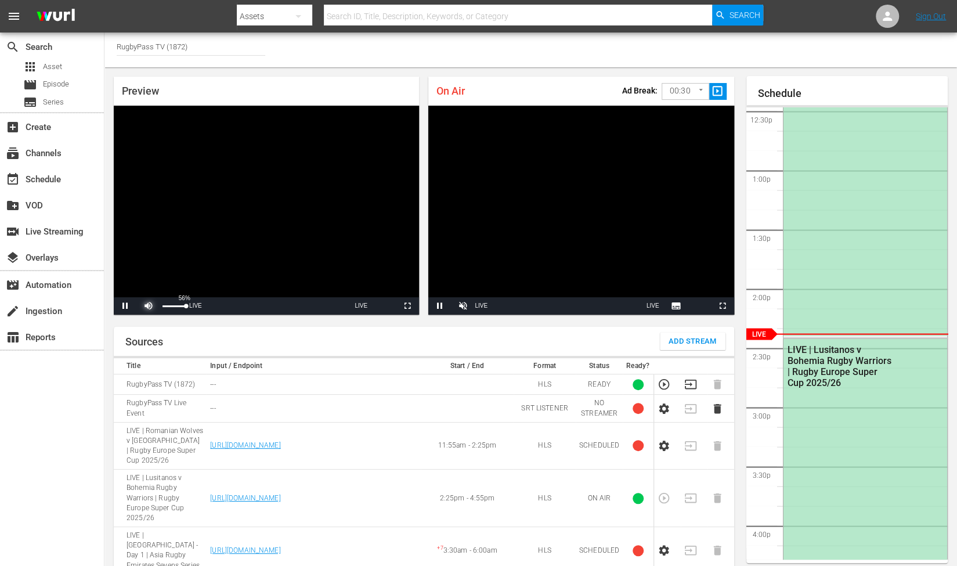
click at [149, 306] on span "Video Player" at bounding box center [149, 306] width 0 height 0
click at [463, 306] on span "Video Player" at bounding box center [463, 306] width 0 height 0
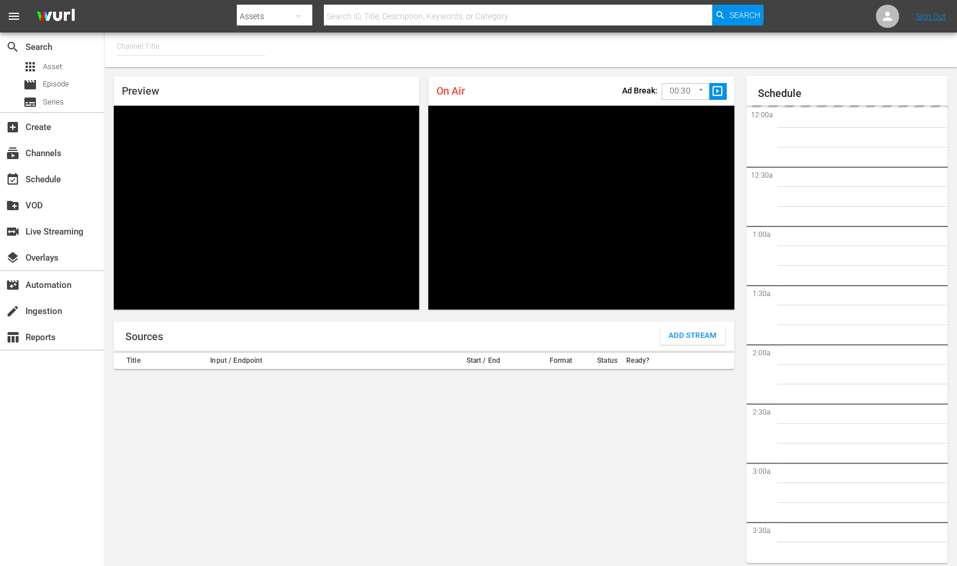
type input "RugbyPass TV (1872)"
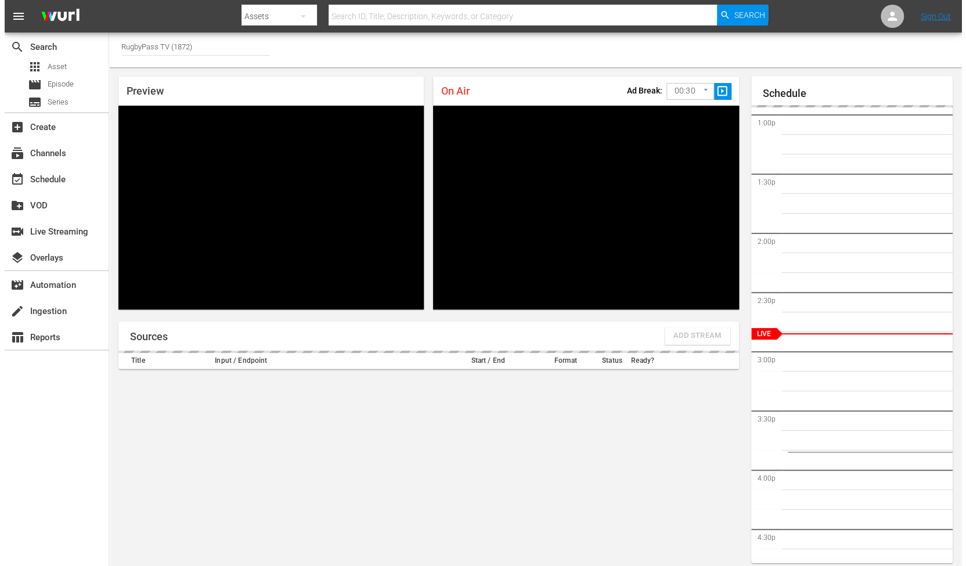
scroll to position [6, 0]
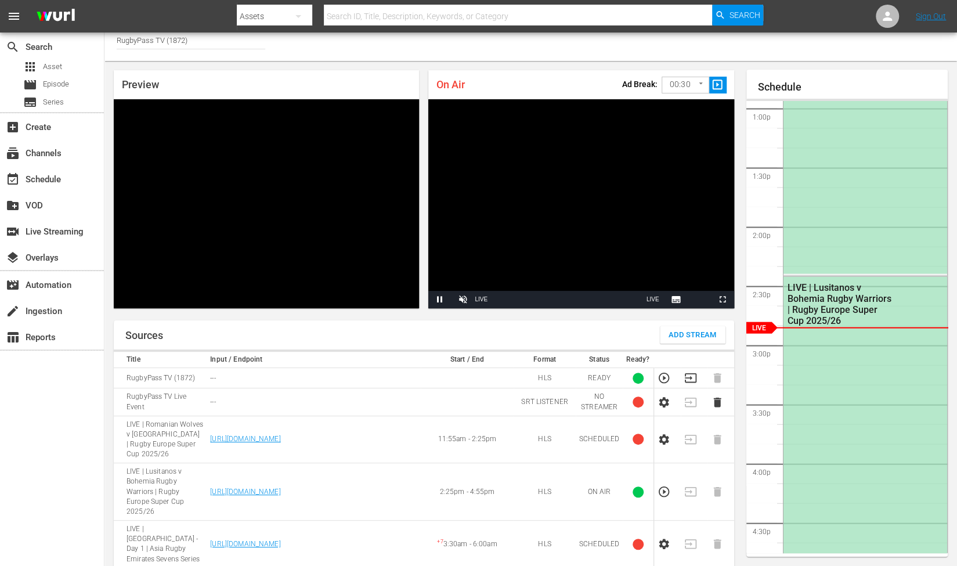
click at [666, 485] on icon "button" at bounding box center [663, 491] width 13 height 13
click at [463, 299] on span "Video Player" at bounding box center [463, 299] width 0 height 0
click at [451, 291] on button "Mute" at bounding box center [462, 299] width 23 height 17
click at [463, 299] on span "Video Player" at bounding box center [463, 299] width 0 height 0
click at [441, 321] on div "Sources Add Stream" at bounding box center [424, 334] width 620 height 29
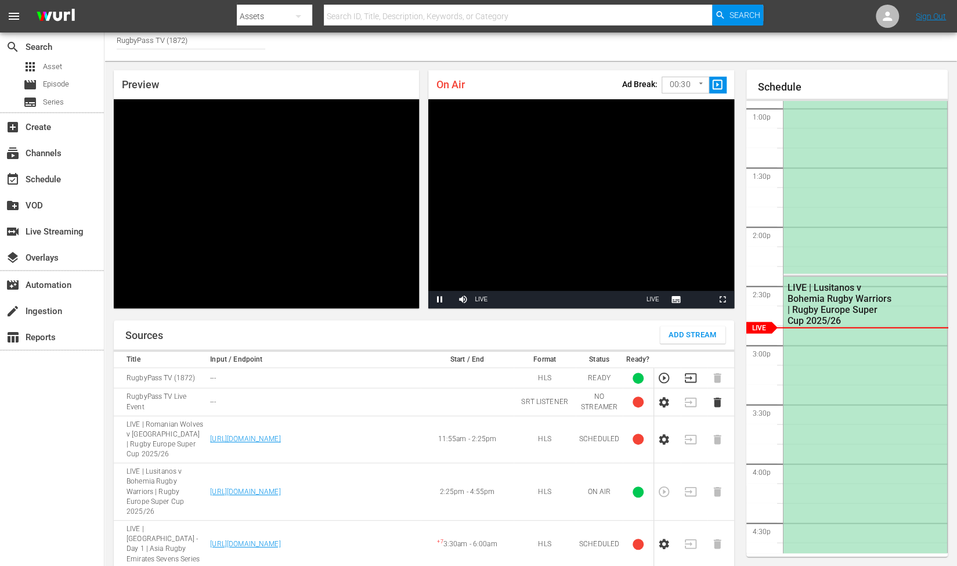
click at [684, 84] on body "menu Search By Assets Search ID, Title, Description, Keywords, or Category Sear…" at bounding box center [478, 277] width 957 height 566
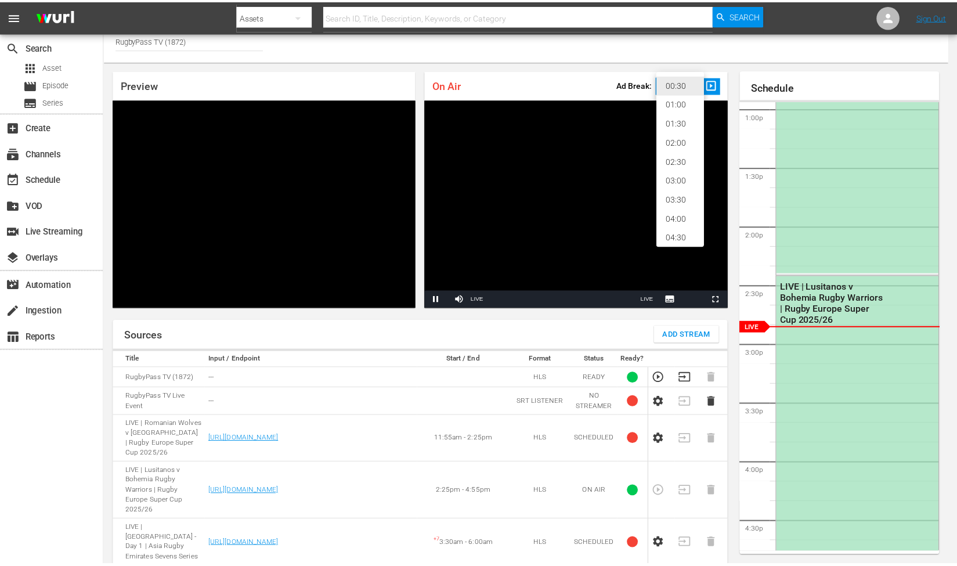
scroll to position [24, 0]
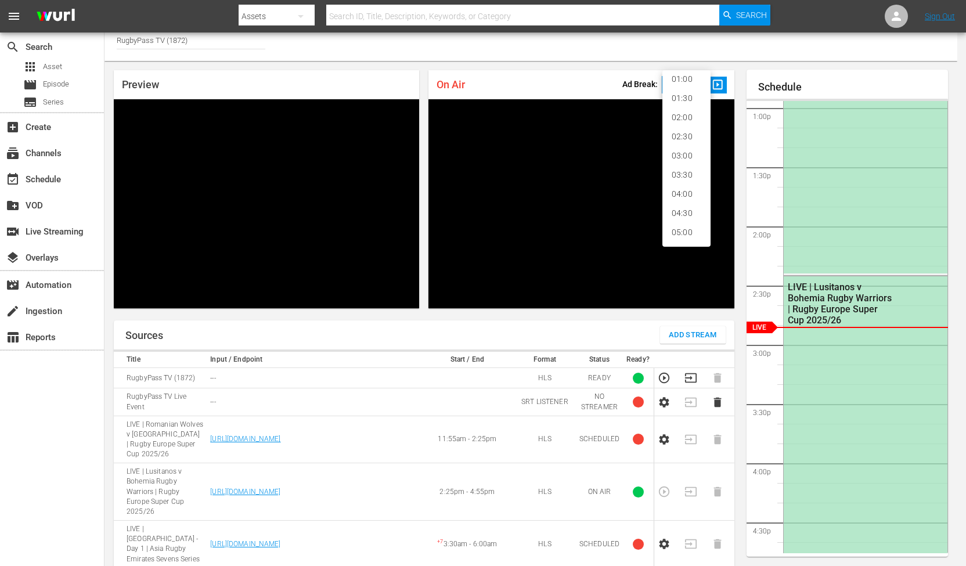
click at [687, 227] on li "05:00" at bounding box center [686, 232] width 48 height 19
type input "300"
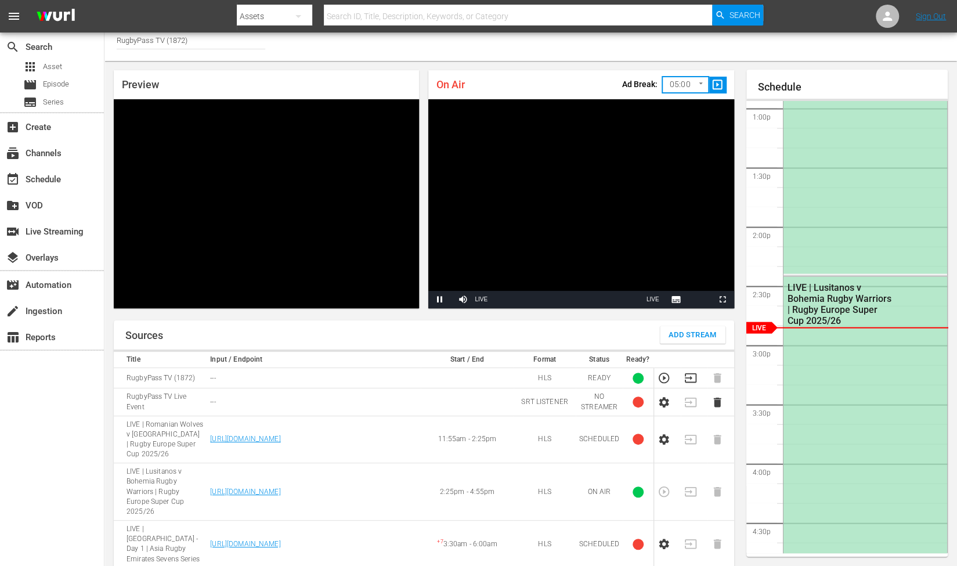
click at [523, 327] on div "Sources Add Stream" at bounding box center [424, 334] width 620 height 29
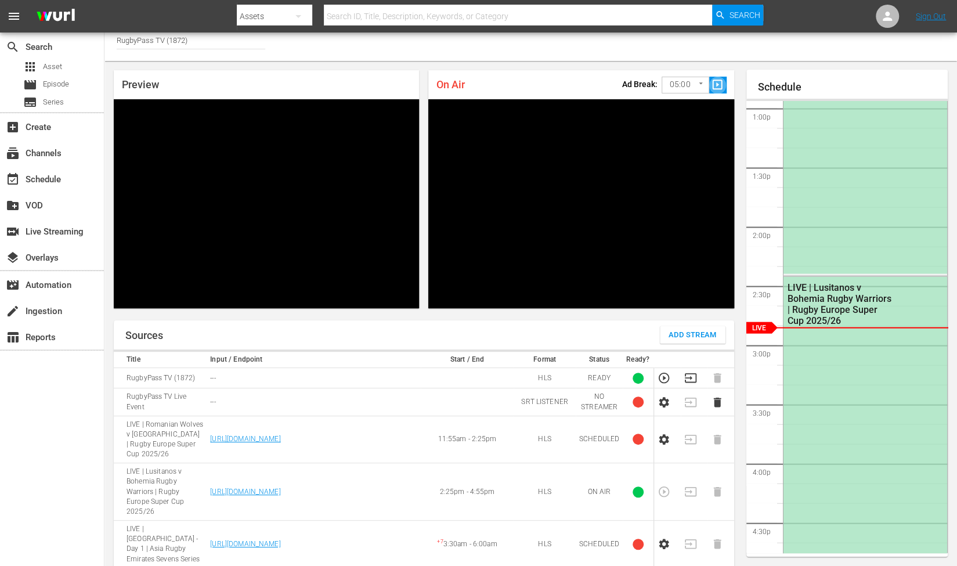
click at [720, 82] on span "slideshow_sharp" at bounding box center [717, 84] width 13 height 13
click at [717, 86] on span "slideshow_sharp" at bounding box center [717, 84] width 13 height 13
